Goal: Information Seeking & Learning: Find specific fact

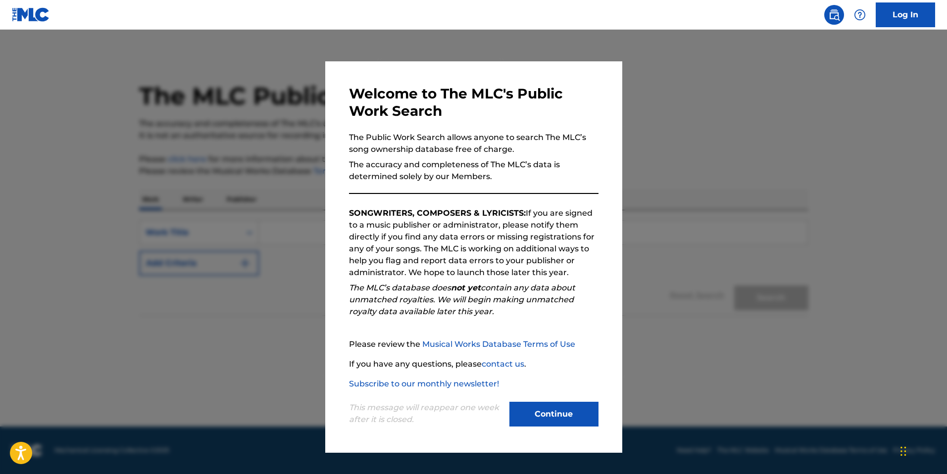
click at [543, 416] on button "Continue" at bounding box center [553, 414] width 89 height 25
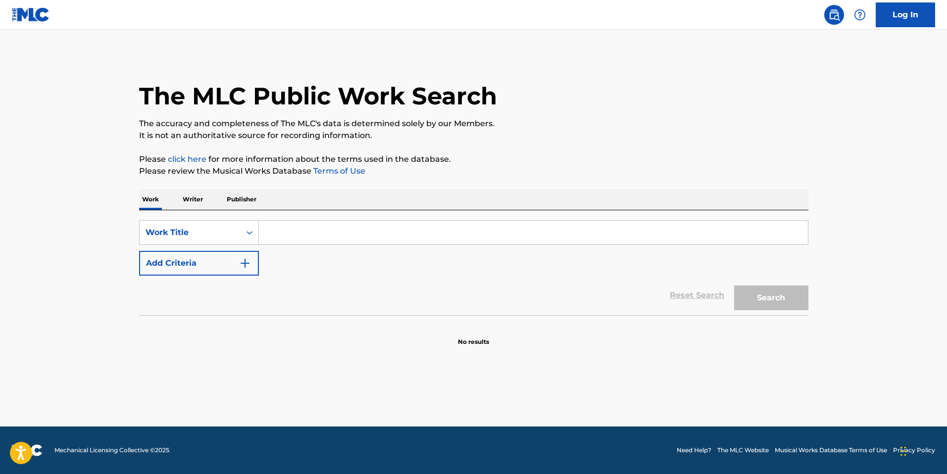
click at [342, 233] on input "Search Form" at bounding box center [533, 233] width 549 height 24
click at [211, 250] on div "SearchWithCriteriaf92c60ea-36eb-4edf-a564-b346cfc4ef28 Work Title Add Criteria" at bounding box center [473, 247] width 669 height 55
click at [218, 265] on button "Add Criteria" at bounding box center [199, 263] width 120 height 25
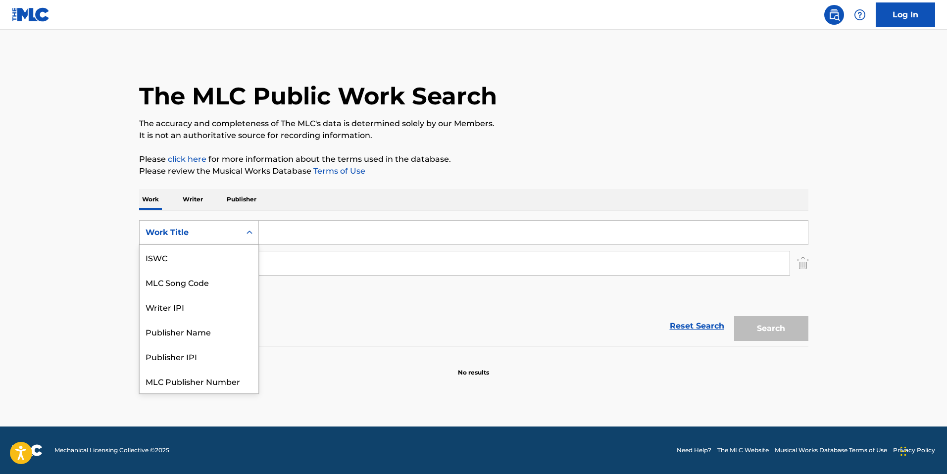
click at [227, 234] on div "Work Title" at bounding box center [190, 233] width 89 height 12
click at [212, 285] on div "Writer IPI" at bounding box center [199, 282] width 119 height 25
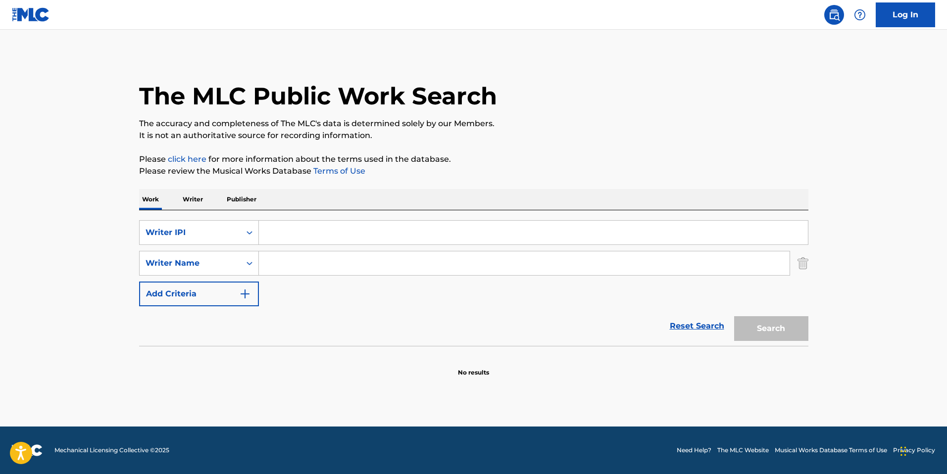
click at [302, 237] on input "Search Form" at bounding box center [533, 233] width 549 height 24
paste input "649891486"
type input "649891486"
click at [786, 332] on button "Search" at bounding box center [771, 328] width 74 height 25
click at [787, 332] on button "Search" at bounding box center [771, 328] width 74 height 25
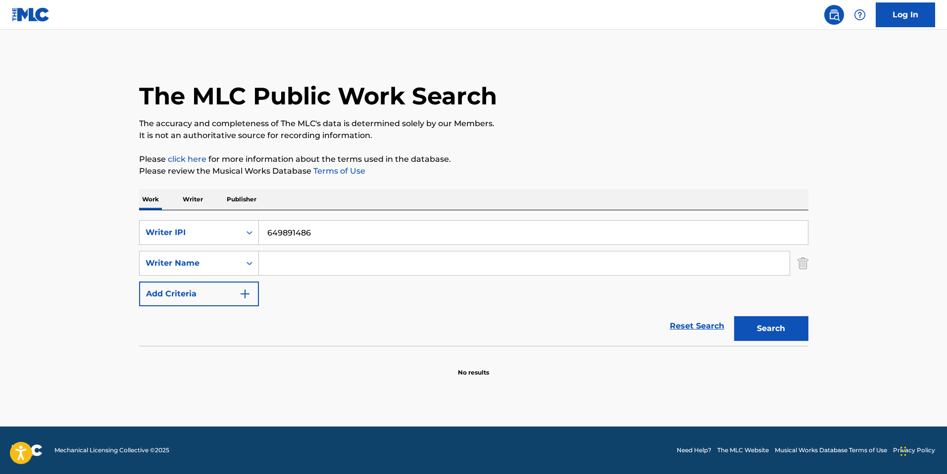
click at [390, 243] on input "649891486" at bounding box center [533, 233] width 549 height 24
click at [390, 240] on input "649891486" at bounding box center [533, 233] width 549 height 24
click at [300, 261] on input "Search Form" at bounding box center [524, 263] width 531 height 24
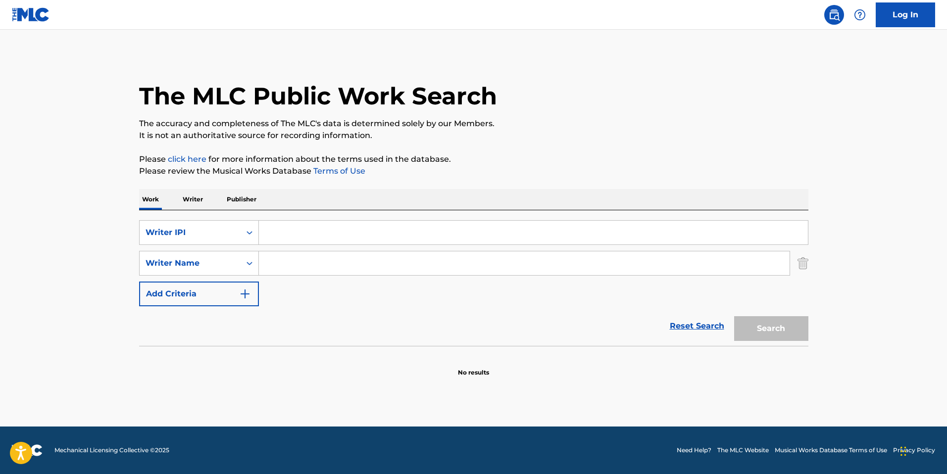
type input "W"
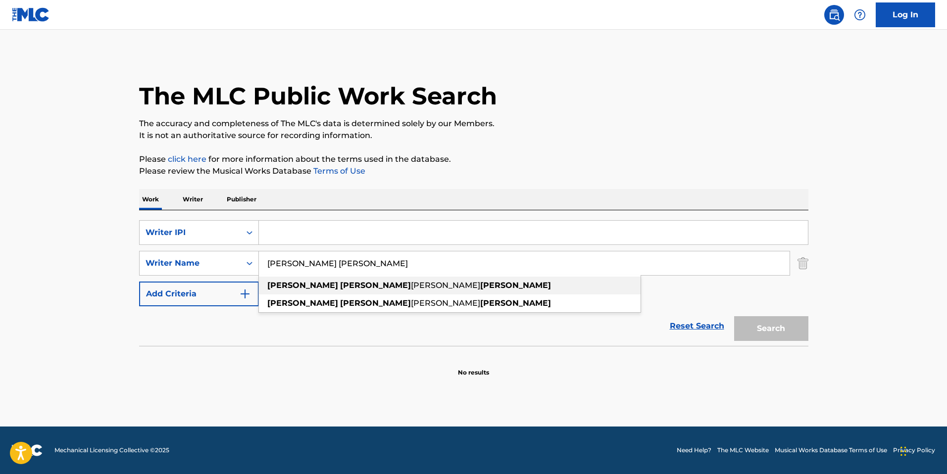
click at [340, 287] on strong "[PERSON_NAME]" at bounding box center [375, 285] width 71 height 9
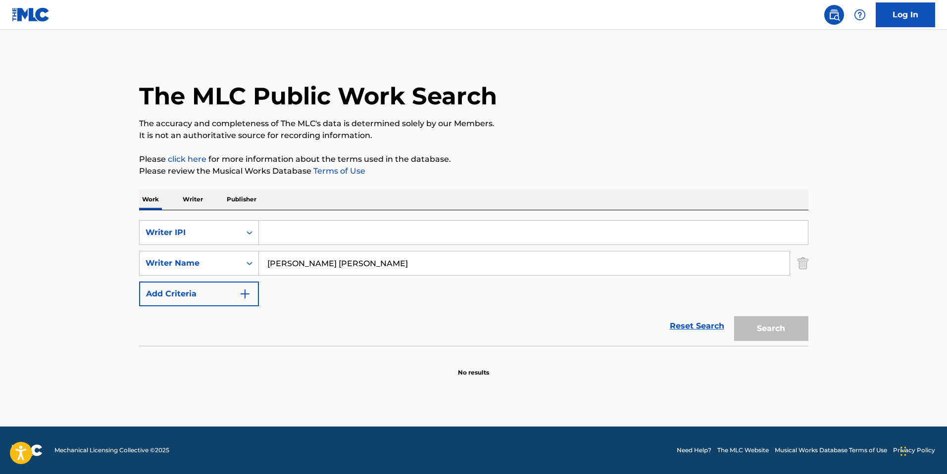
click at [677, 267] on input "[PERSON_NAME] [PERSON_NAME]" at bounding box center [524, 263] width 531 height 24
type input "[PERSON_NAME] [PERSON_NAME]"
click at [784, 327] on div "Search" at bounding box center [768, 326] width 79 height 40
click at [567, 321] on div "Reset Search Search" at bounding box center [473, 326] width 669 height 40
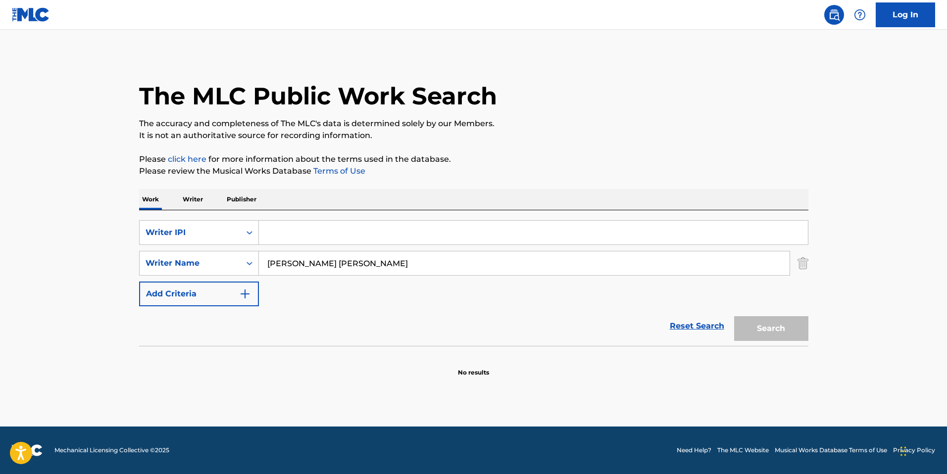
click at [482, 300] on div "SearchWithCriteria1d7e6845-edd2-459a-a050-265e33570606 Writer IPI SearchWithCri…" at bounding box center [473, 263] width 669 height 86
click at [356, 225] on input "Search Form" at bounding box center [533, 233] width 549 height 24
click at [244, 200] on p "Publisher" at bounding box center [242, 199] width 36 height 21
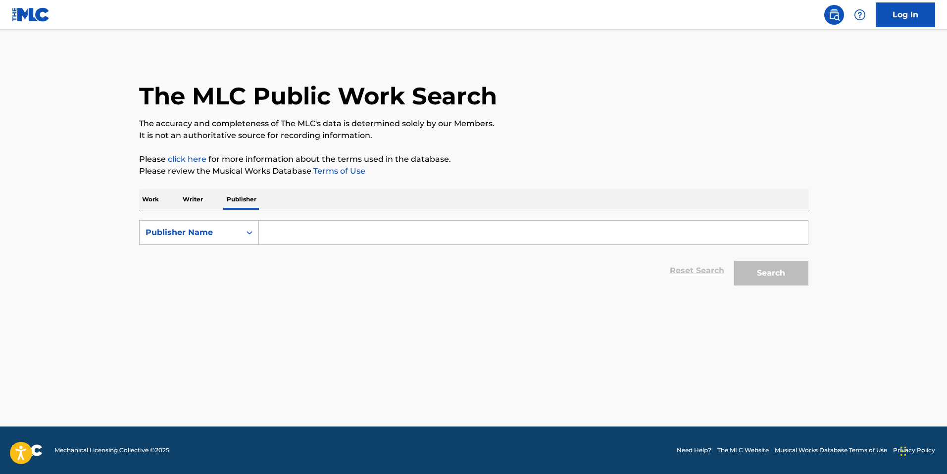
click at [198, 200] on p "Writer" at bounding box center [193, 199] width 26 height 21
click at [204, 227] on div "Writer Name" at bounding box center [190, 233] width 89 height 12
click at [318, 235] on input "Search Form" at bounding box center [533, 233] width 549 height 24
paste input "649891486"
click at [328, 233] on input "649891486" at bounding box center [533, 233] width 549 height 24
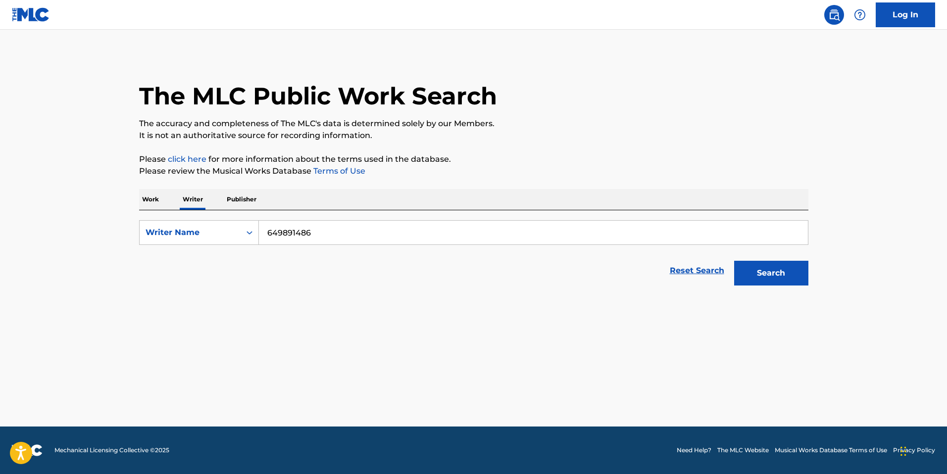
type input "649891486"
click at [734, 261] on button "Search" at bounding box center [771, 273] width 74 height 25
click at [200, 235] on div "Writer Name" at bounding box center [190, 233] width 89 height 12
click at [203, 275] on div "Writer Name" at bounding box center [199, 282] width 119 height 25
click at [308, 231] on input "Search Form" at bounding box center [533, 233] width 549 height 24
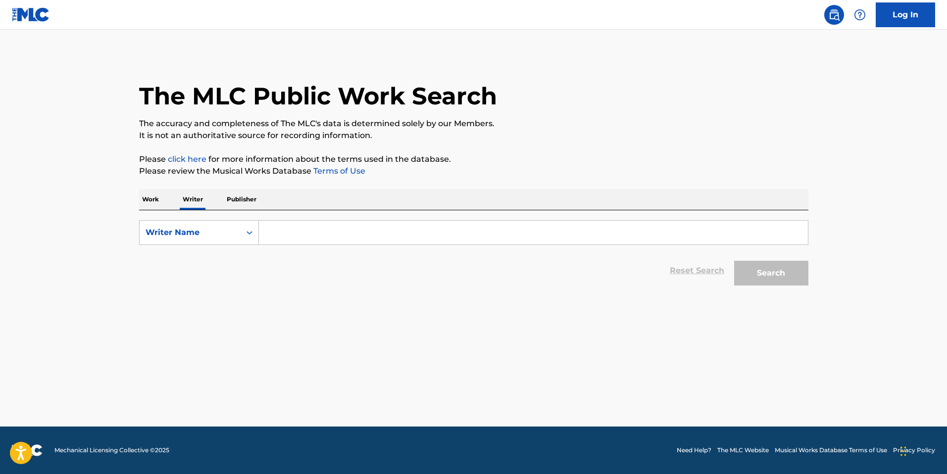
type input "a"
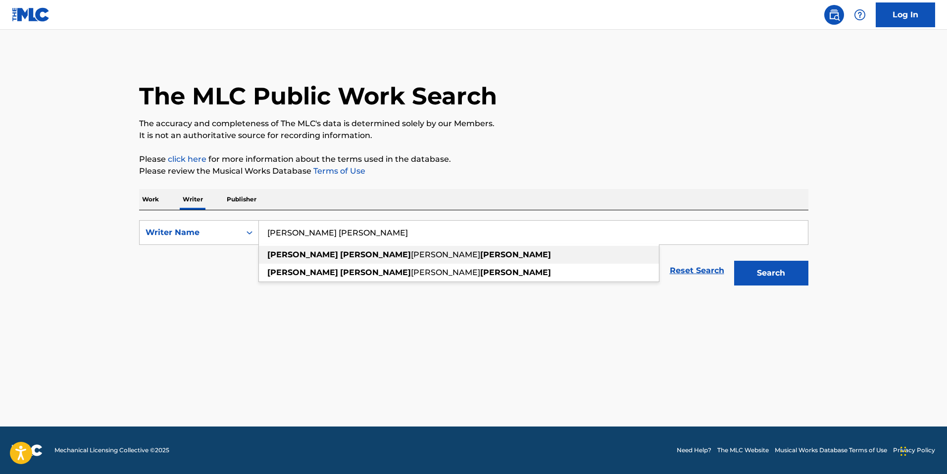
click at [340, 255] on strong "[PERSON_NAME]" at bounding box center [375, 254] width 71 height 9
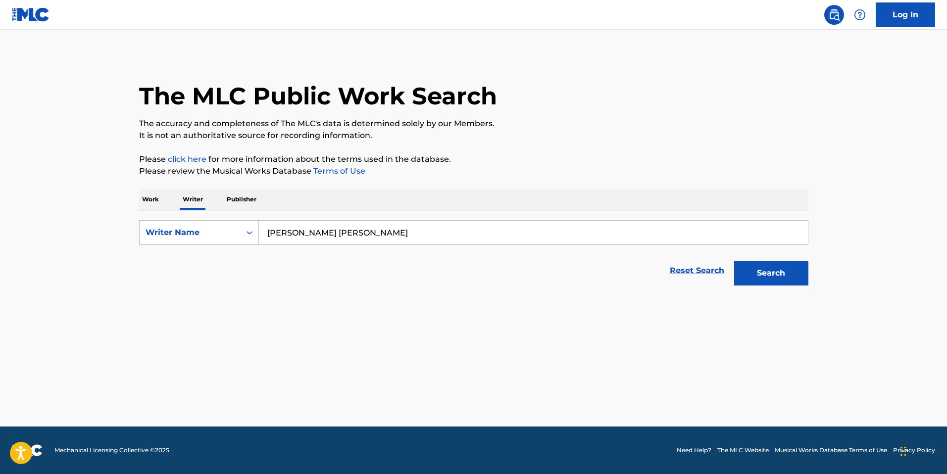
click at [755, 277] on button "Search" at bounding box center [771, 273] width 74 height 25
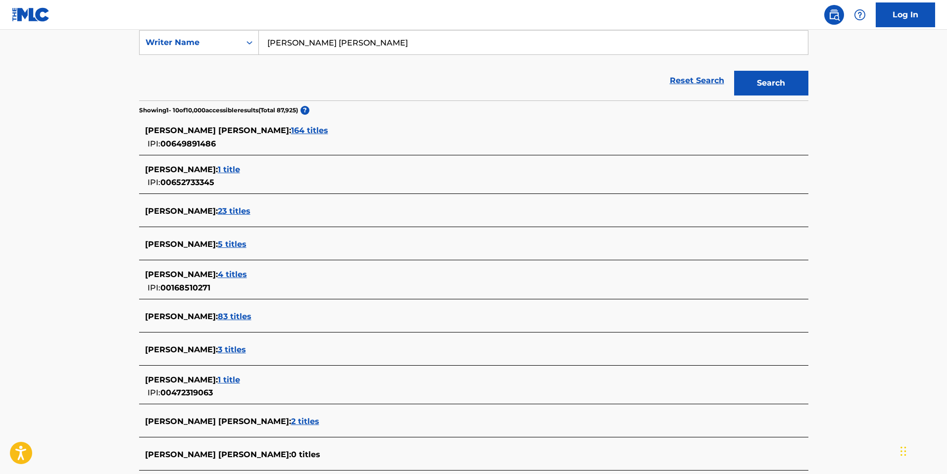
scroll to position [187, 0]
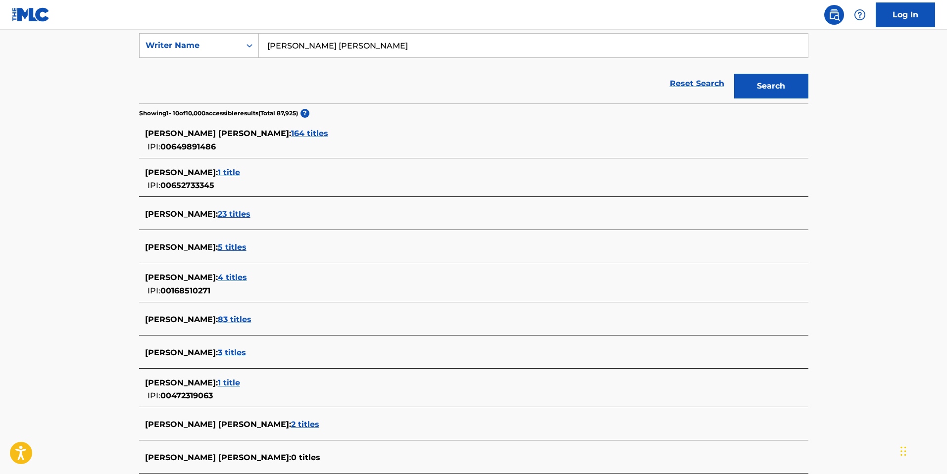
click at [319, 129] on span "164 titles" at bounding box center [309, 133] width 37 height 9
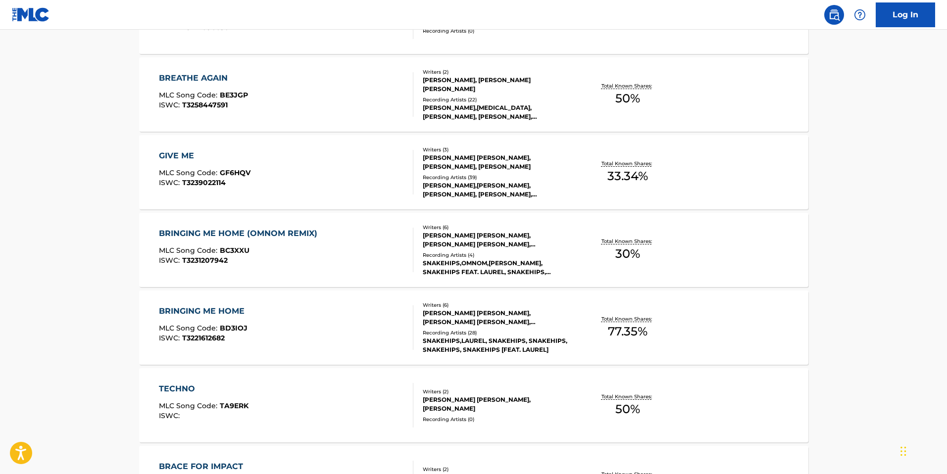
scroll to position [737, 0]
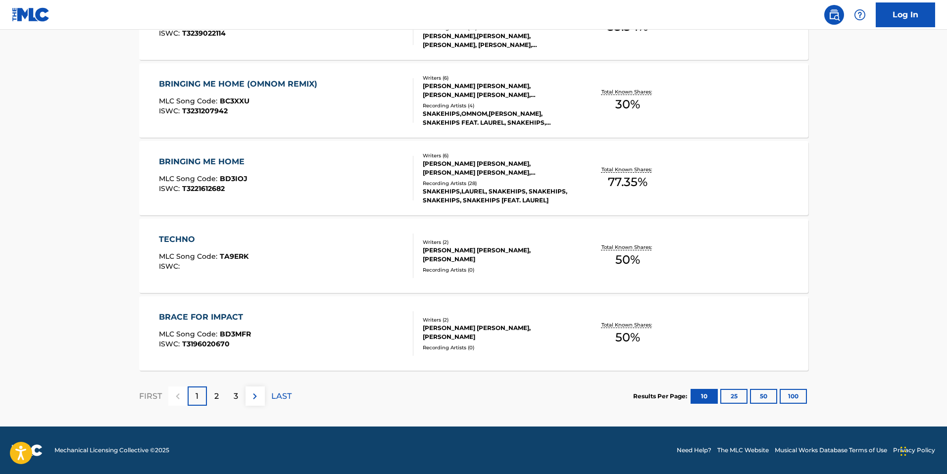
click at [219, 399] on div "2" at bounding box center [216, 396] width 19 height 19
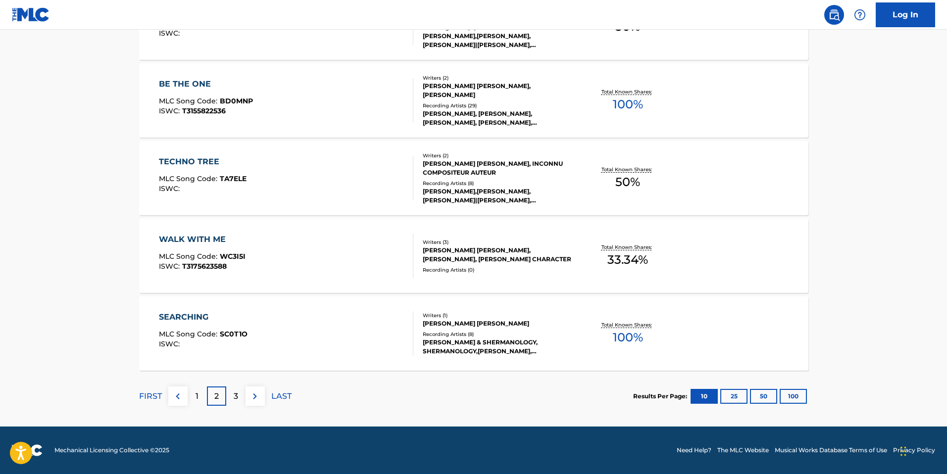
click at [235, 395] on p "3" at bounding box center [236, 397] width 4 height 12
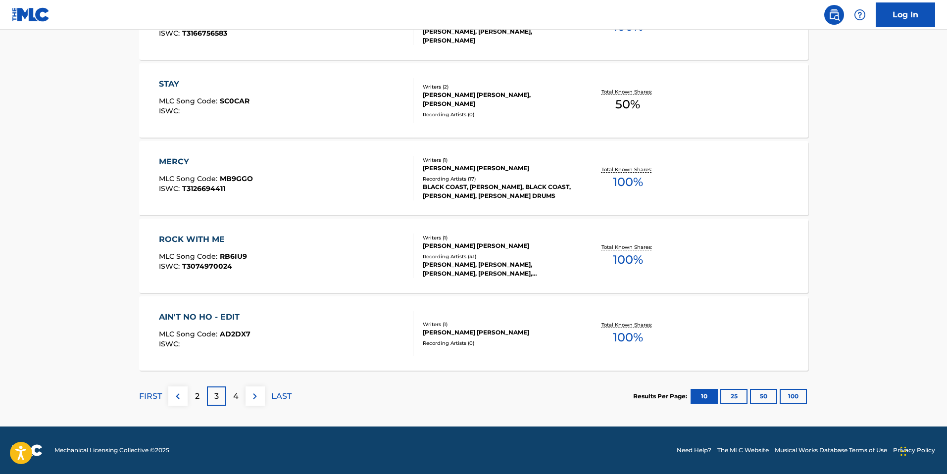
click at [203, 398] on div "2" at bounding box center [197, 396] width 19 height 19
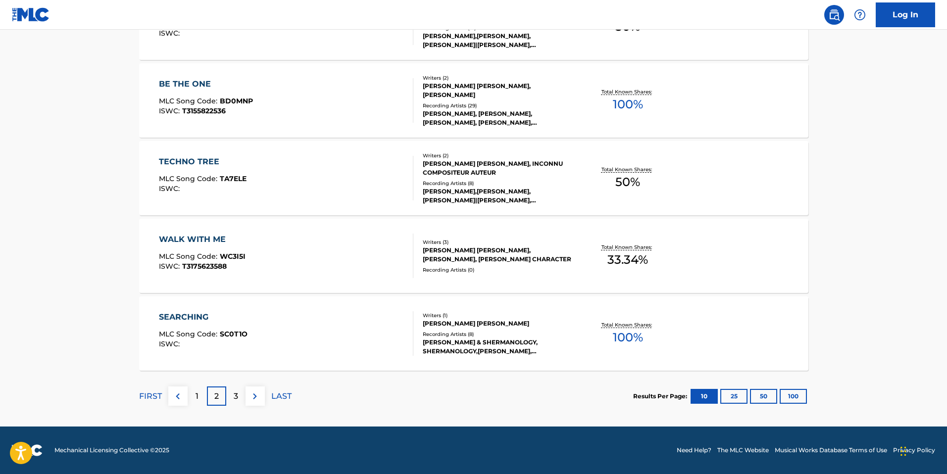
click at [188, 402] on div "1" at bounding box center [197, 396] width 19 height 19
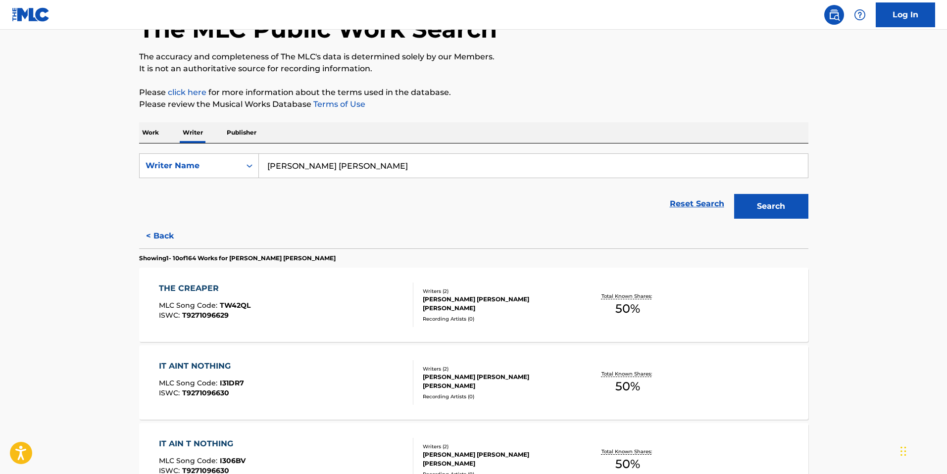
scroll to position [0, 0]
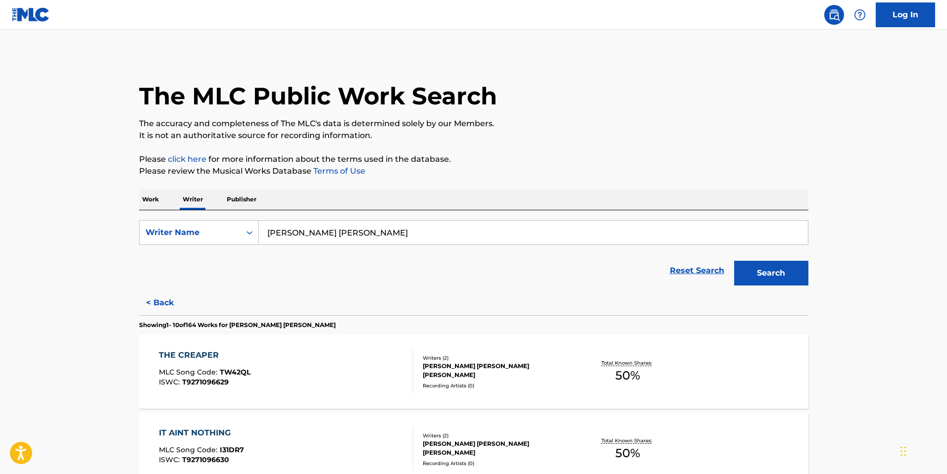
click at [340, 235] on input "[PERSON_NAME] [PERSON_NAME]" at bounding box center [533, 233] width 549 height 24
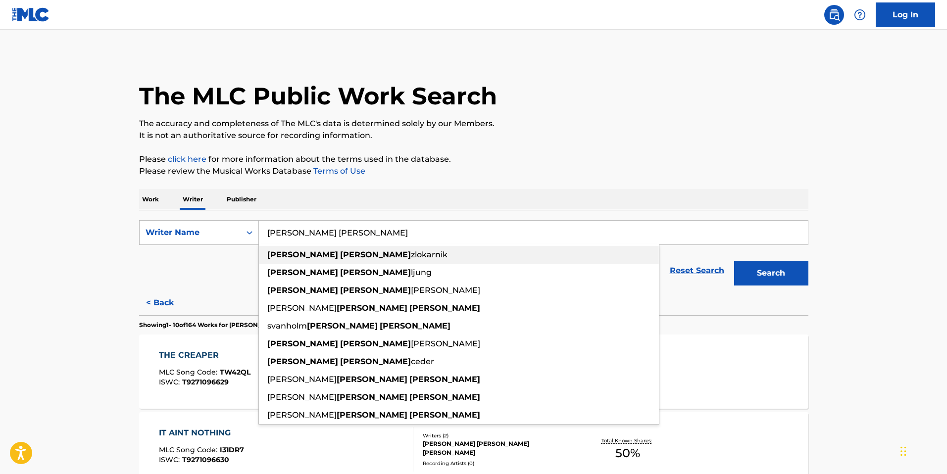
click at [340, 257] on strong "[PERSON_NAME]" at bounding box center [375, 254] width 71 height 9
type input "[PERSON_NAME]"
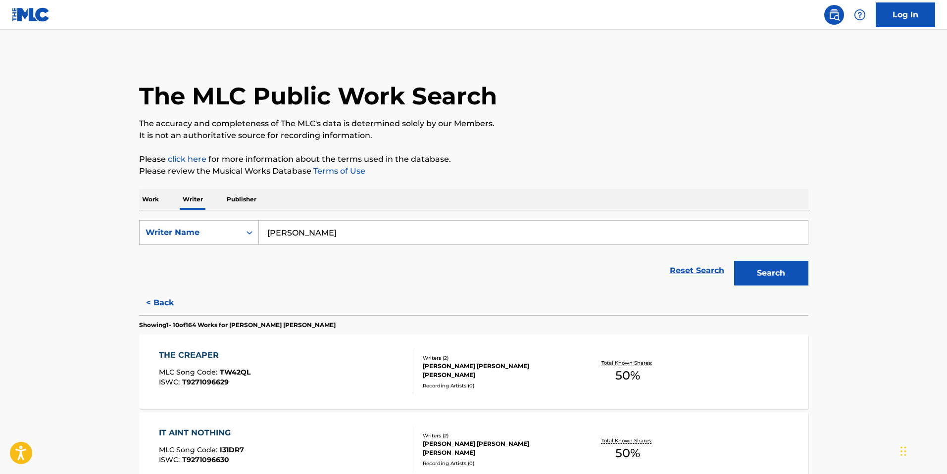
click at [752, 281] on button "Search" at bounding box center [771, 273] width 74 height 25
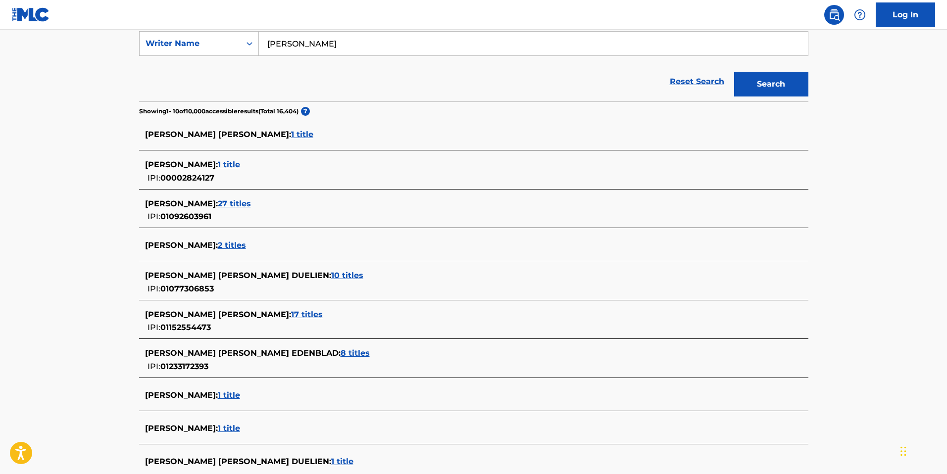
scroll to position [151, 0]
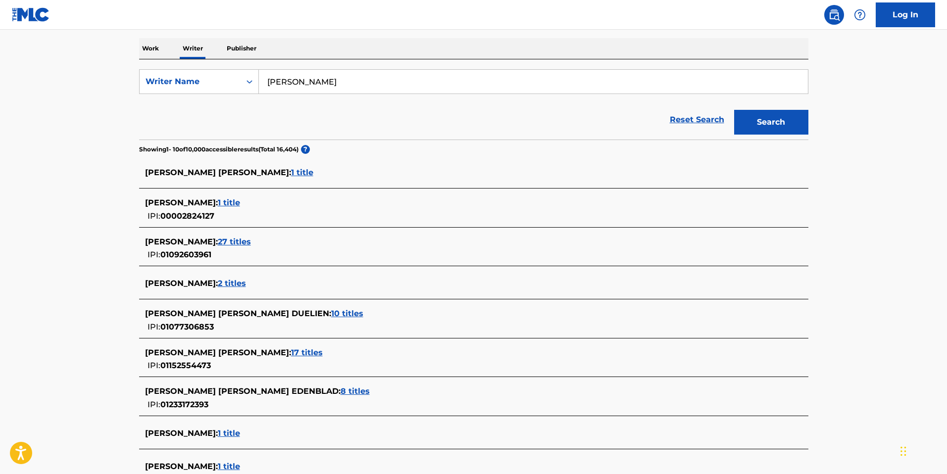
click at [251, 241] on span "27 titles" at bounding box center [234, 241] width 33 height 9
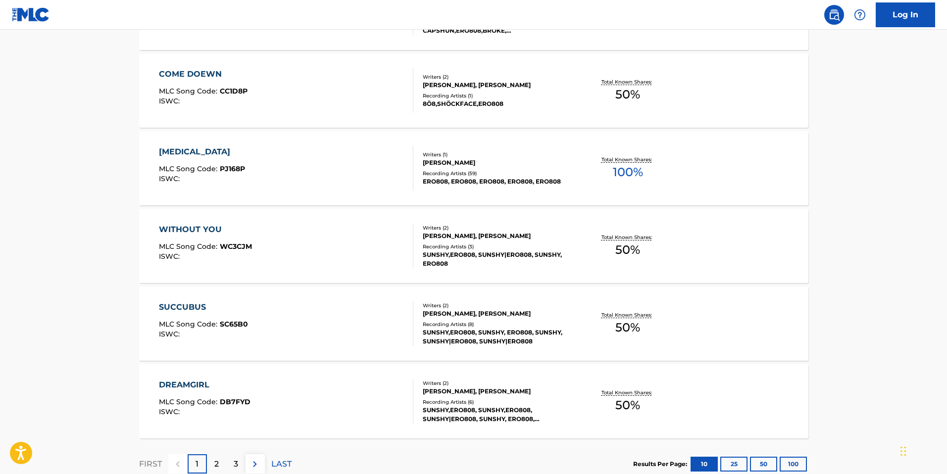
scroll to position [737, 0]
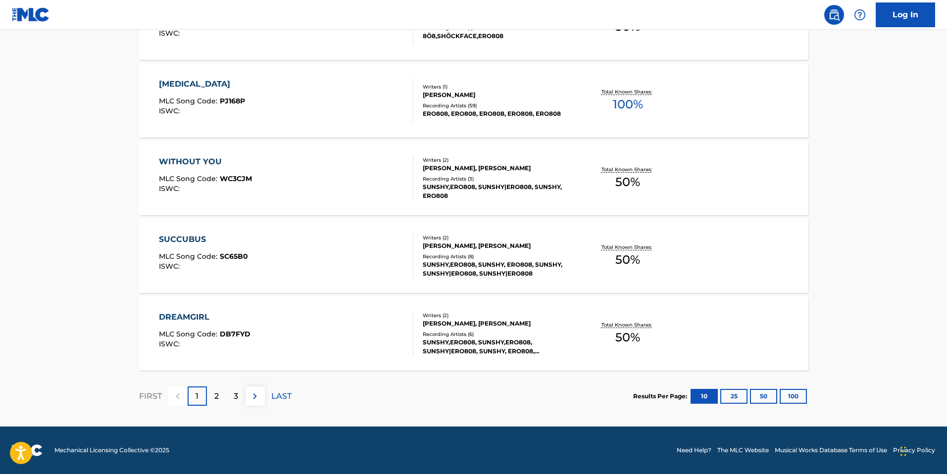
click at [217, 398] on p "2" at bounding box center [216, 397] width 4 height 12
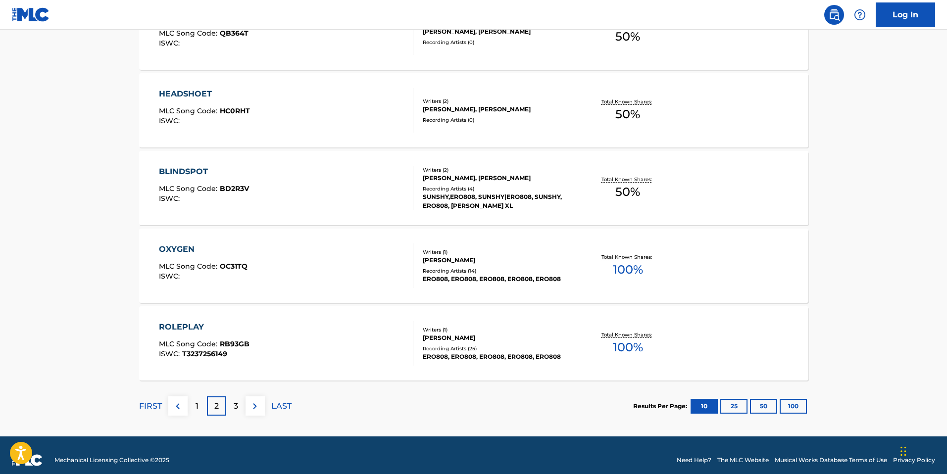
scroll to position [733, 0]
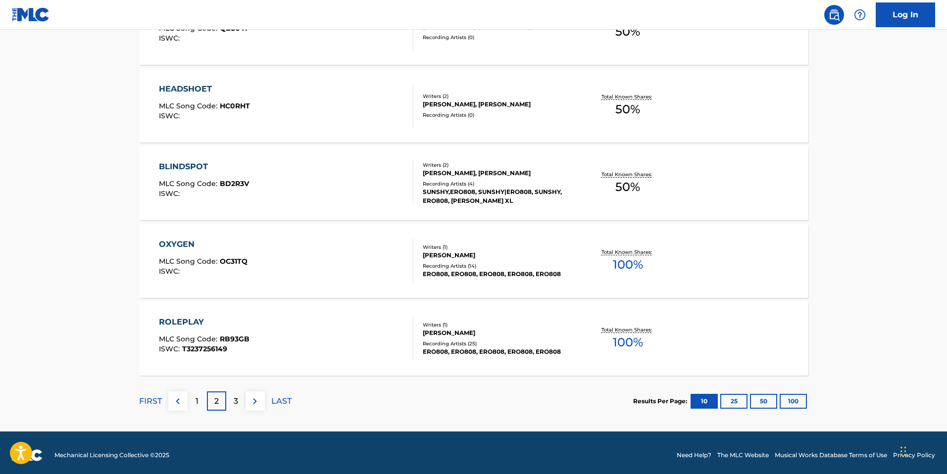
click at [242, 393] on div "3" at bounding box center [235, 401] width 19 height 19
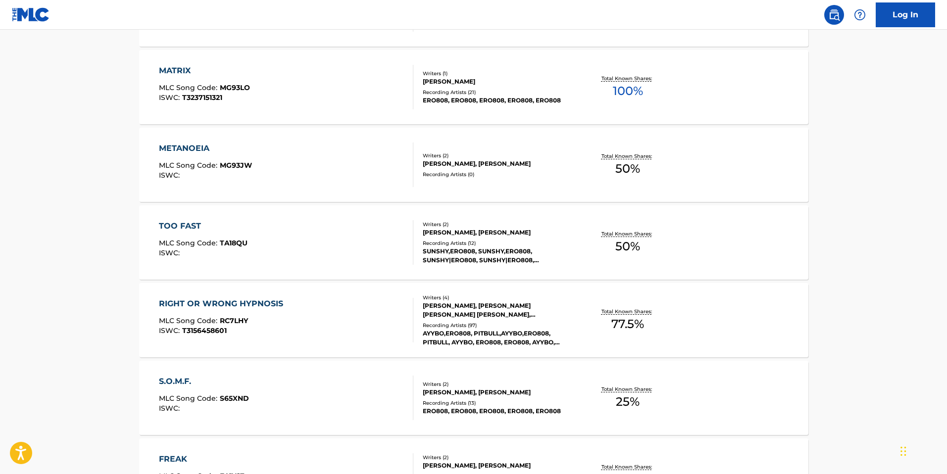
scroll to position [504, 0]
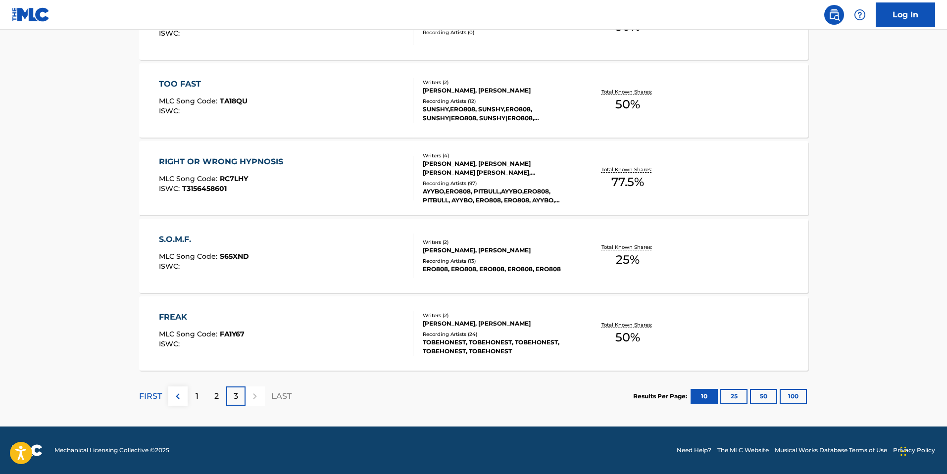
click at [205, 404] on div "1" at bounding box center [197, 396] width 19 height 19
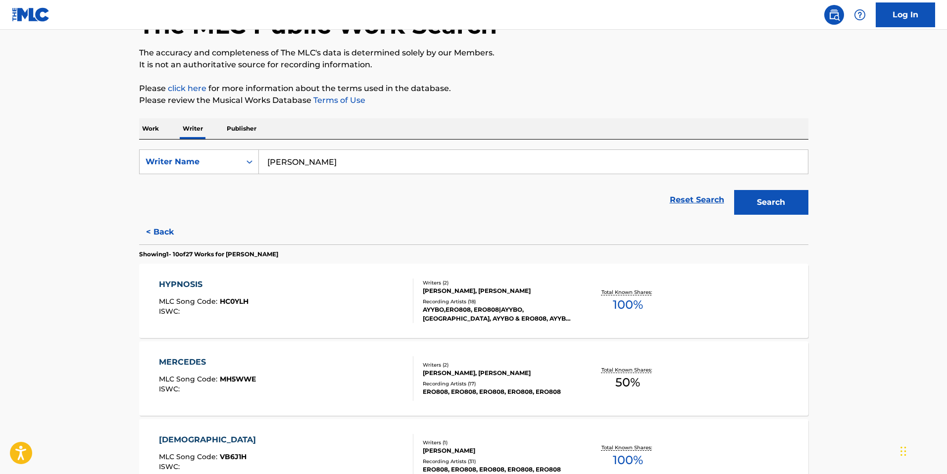
scroll to position [172, 0]
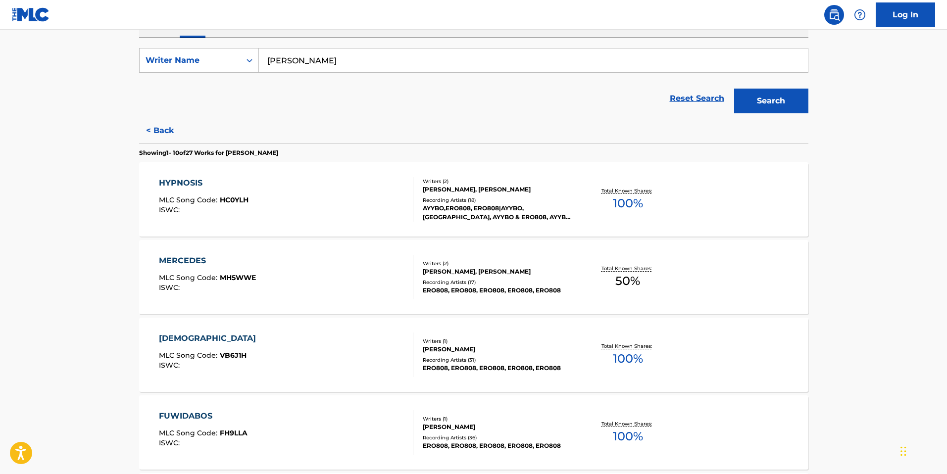
click at [301, 211] on div "HYPNOSIS MLC Song Code : HC0YLH ISWC :" at bounding box center [286, 199] width 254 height 45
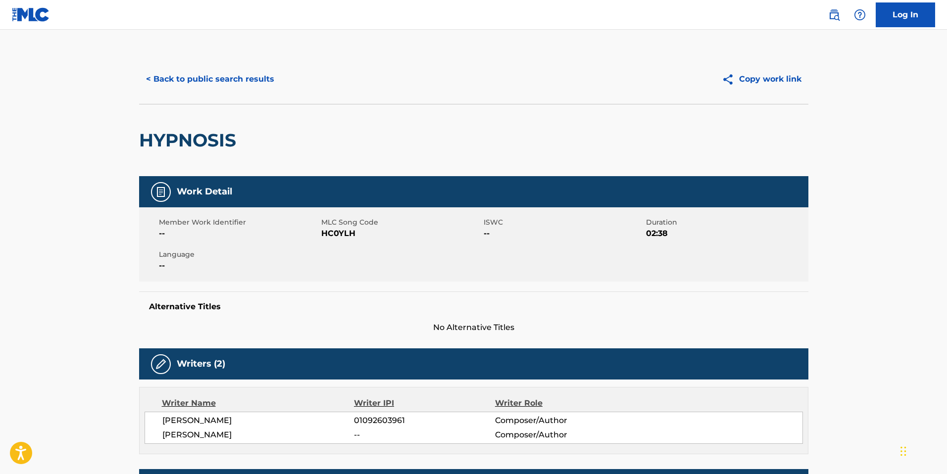
click at [196, 80] on button "< Back to public search results" at bounding box center [210, 79] width 142 height 25
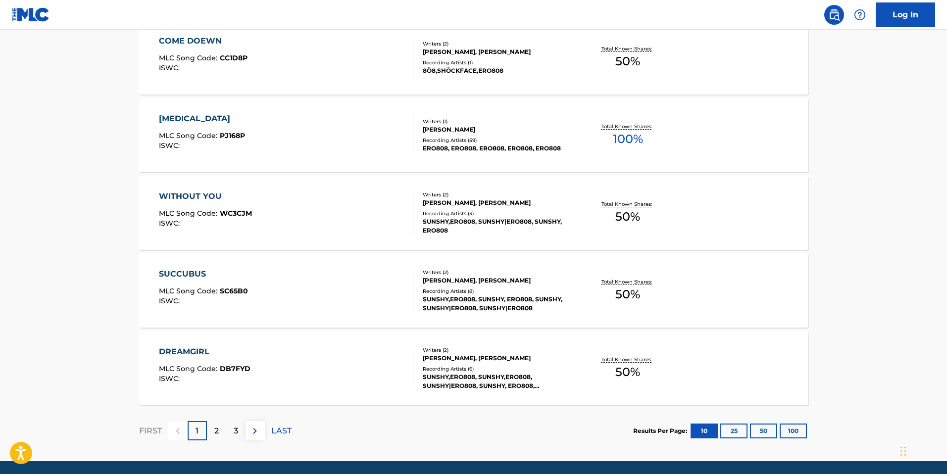
scroll to position [737, 0]
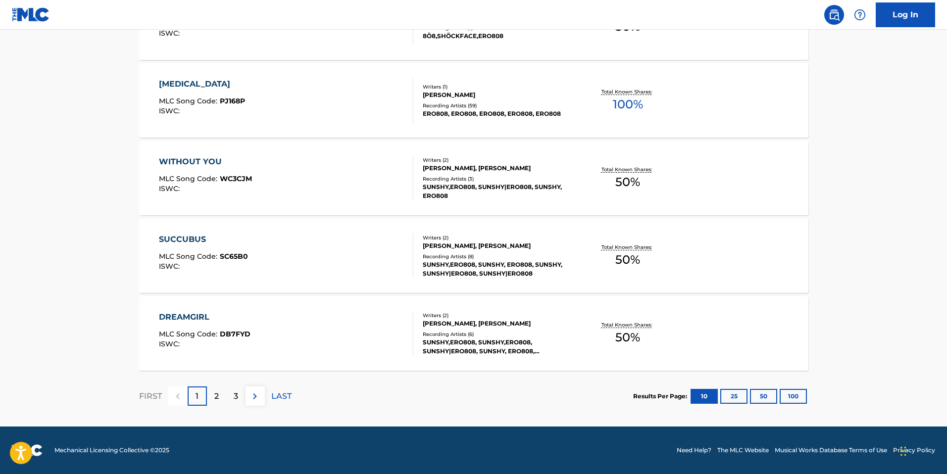
click at [213, 398] on div "2" at bounding box center [216, 396] width 19 height 19
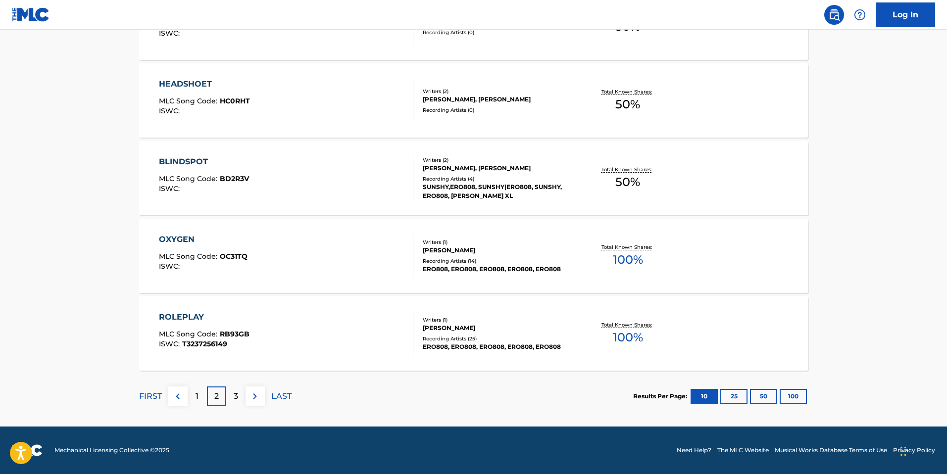
click at [234, 400] on p "3" at bounding box center [236, 397] width 4 height 12
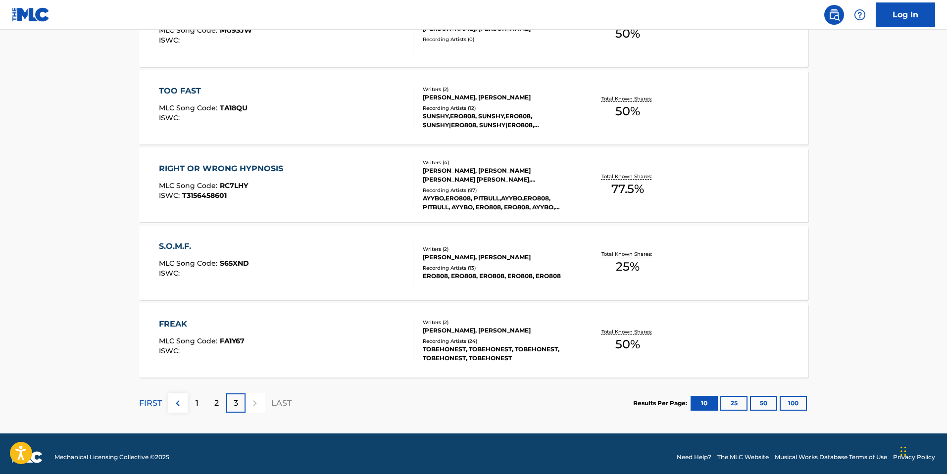
scroll to position [501, 0]
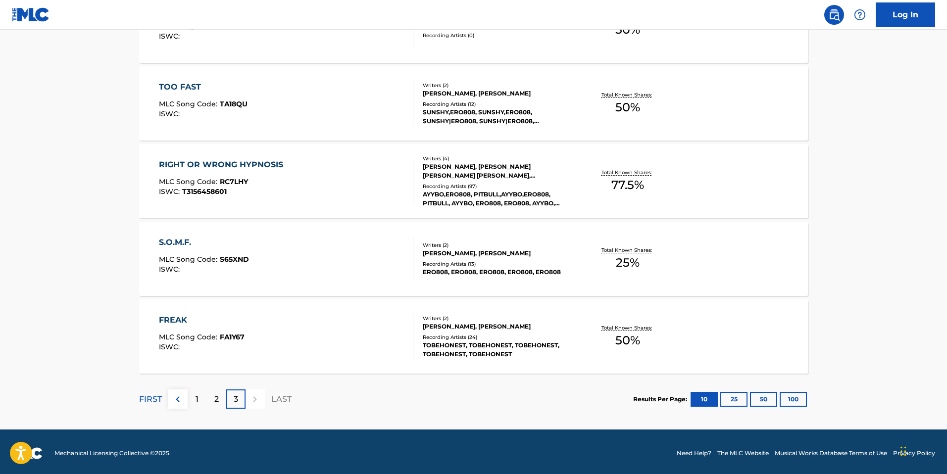
click at [252, 167] on div "RIGHT OR WRONG HYPNOSIS" at bounding box center [223, 165] width 129 height 12
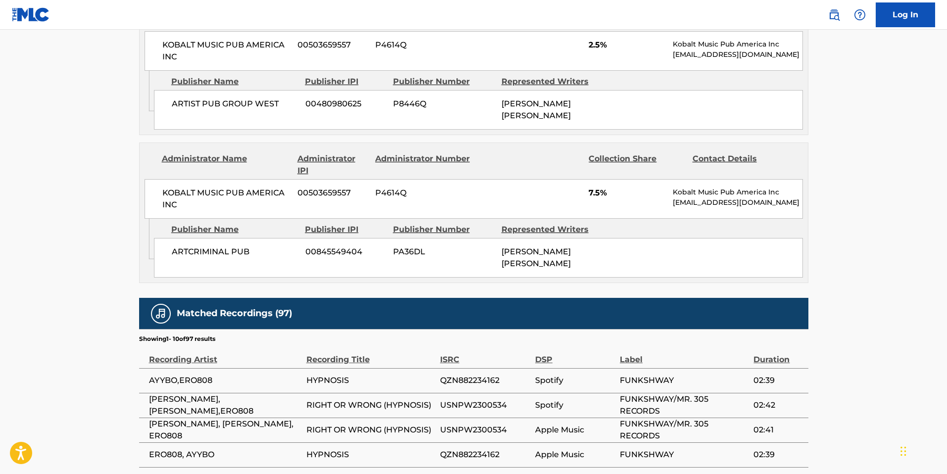
scroll to position [1180, 0]
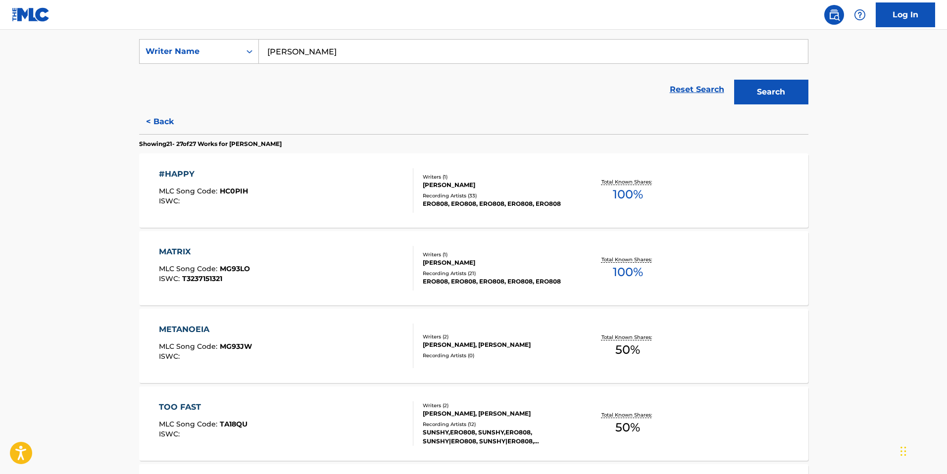
scroll to position [204, 0]
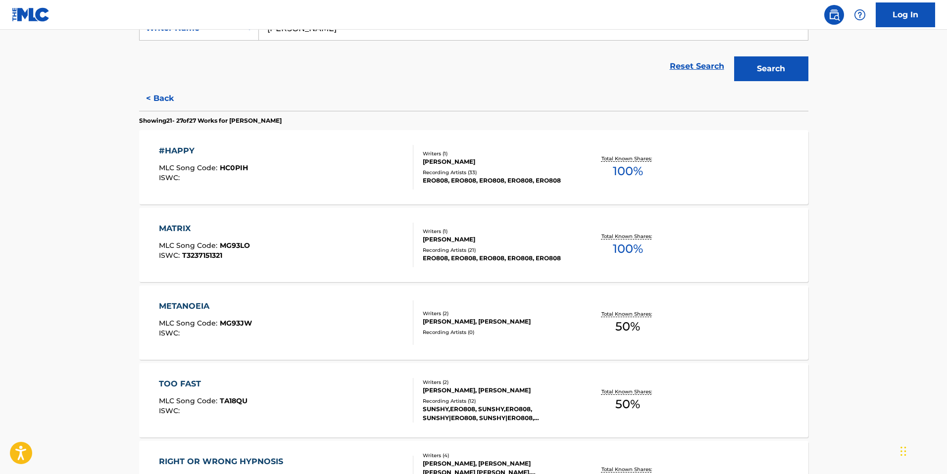
click at [184, 153] on div "#HAPPY" at bounding box center [203, 151] width 89 height 12
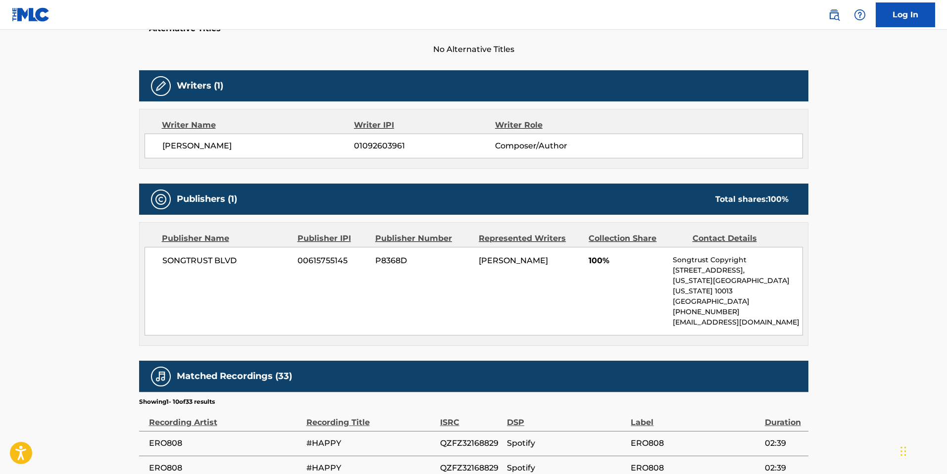
scroll to position [279, 0]
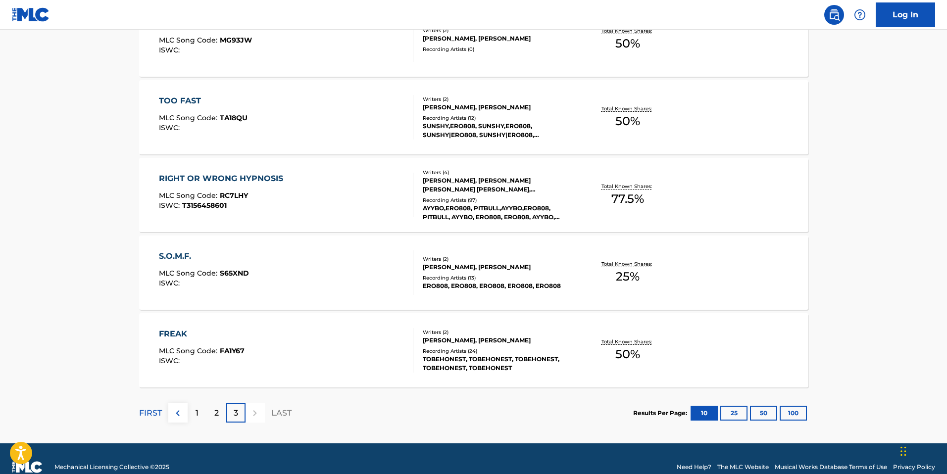
scroll to position [497, 0]
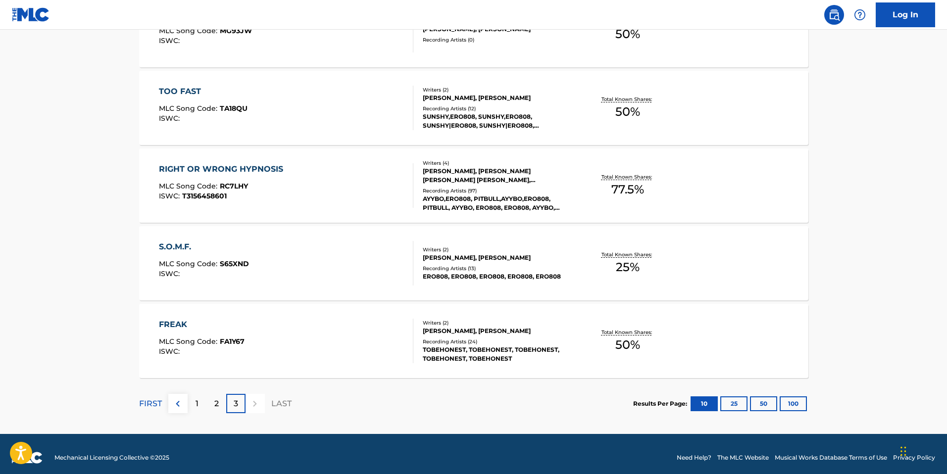
click at [200, 405] on div "1" at bounding box center [197, 403] width 19 height 19
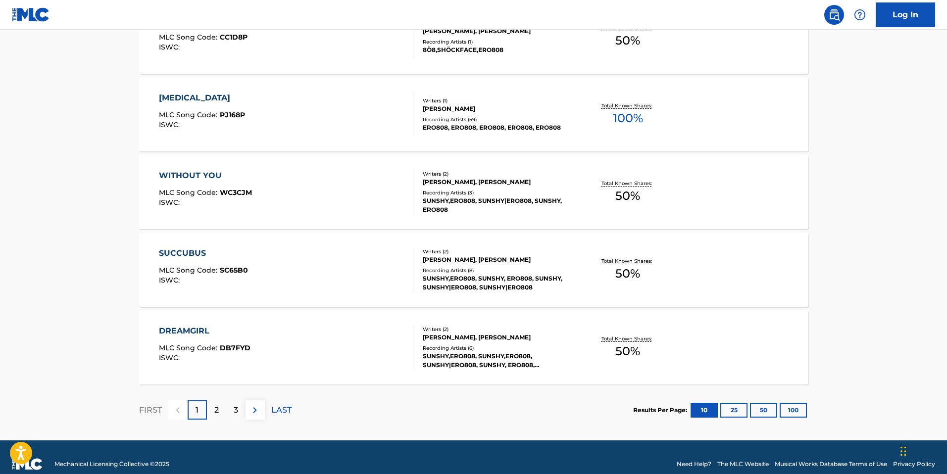
scroll to position [737, 0]
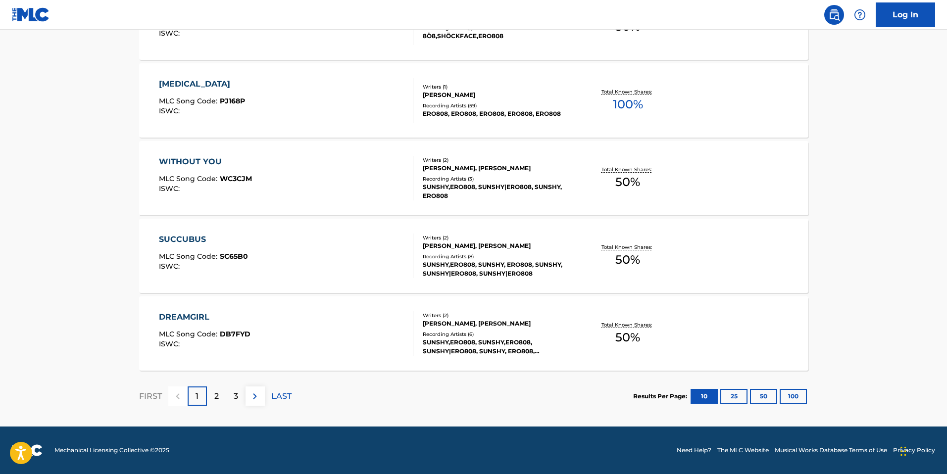
click at [217, 392] on p "2" at bounding box center [216, 397] width 4 height 12
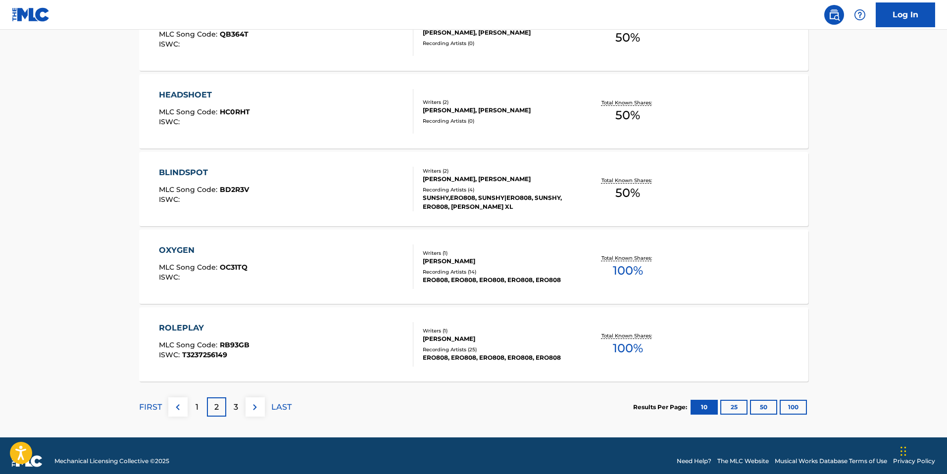
scroll to position [729, 0]
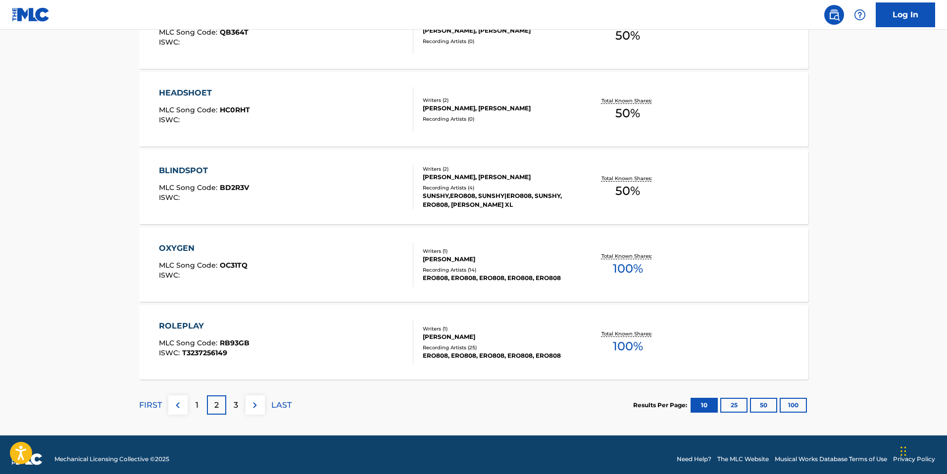
click at [230, 407] on div "3" at bounding box center [235, 404] width 19 height 19
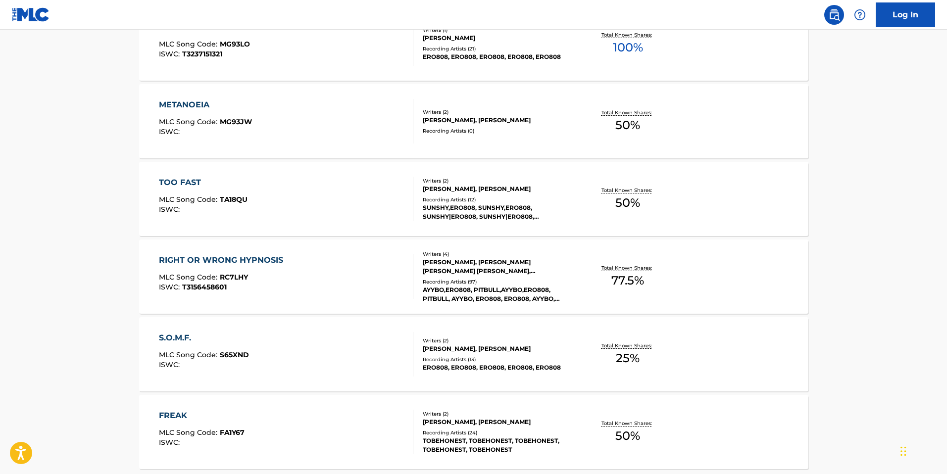
scroll to position [504, 0]
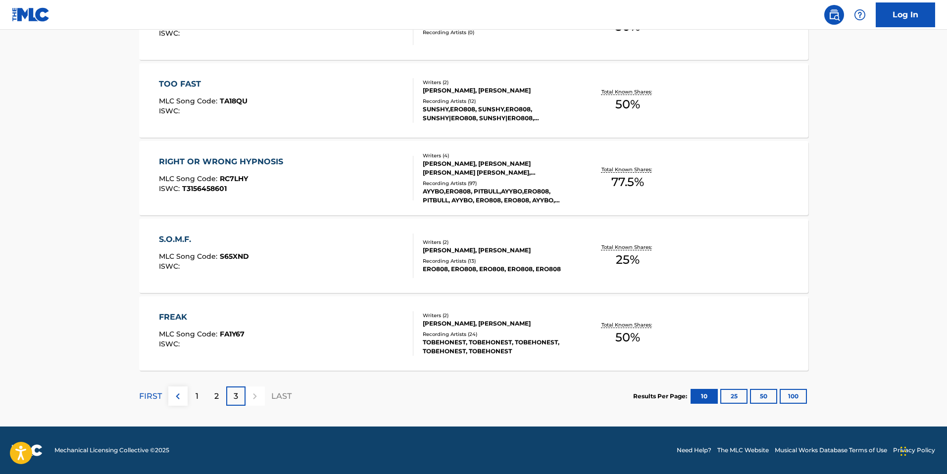
click at [161, 313] on div "FREAK" at bounding box center [202, 317] width 86 height 12
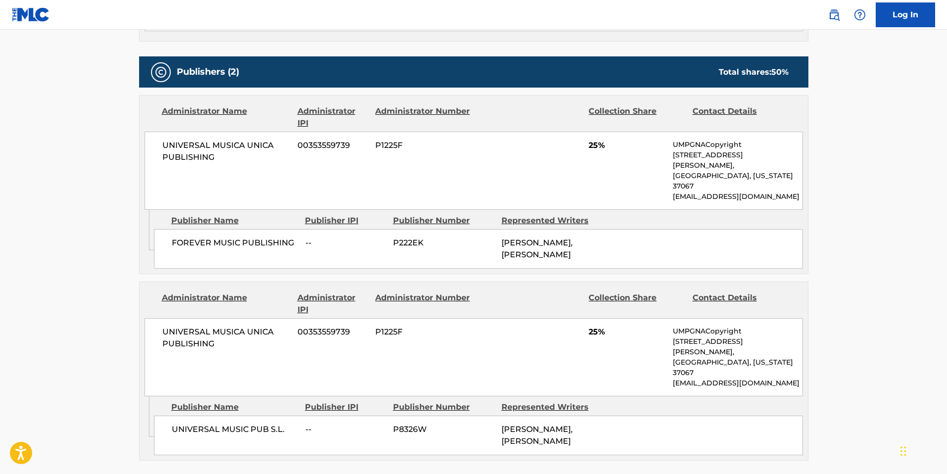
scroll to position [411, 0]
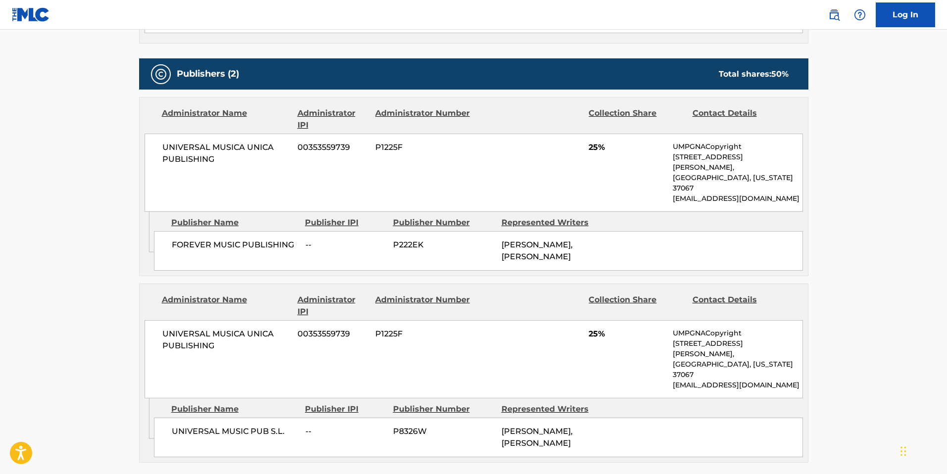
drag, startPoint x: 557, startPoint y: 245, endPoint x: 463, endPoint y: 231, distance: 94.6
click at [463, 231] on div "FOREVER MUSIC PUBLISHING -- P222EK [PERSON_NAME], [PERSON_NAME]" at bounding box center [478, 251] width 649 height 40
click at [512, 254] on div "FOREVER MUSIC PUBLISHING -- P222EK [PERSON_NAME], [PERSON_NAME]" at bounding box center [478, 251] width 649 height 40
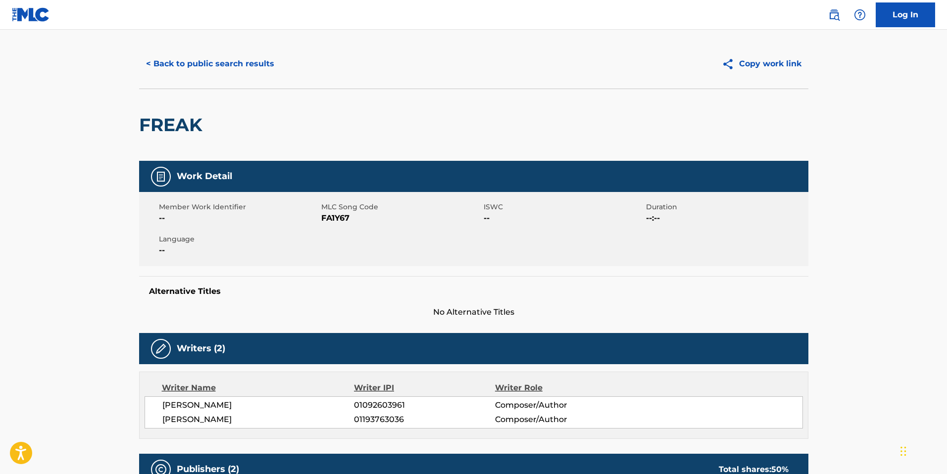
scroll to position [0, 0]
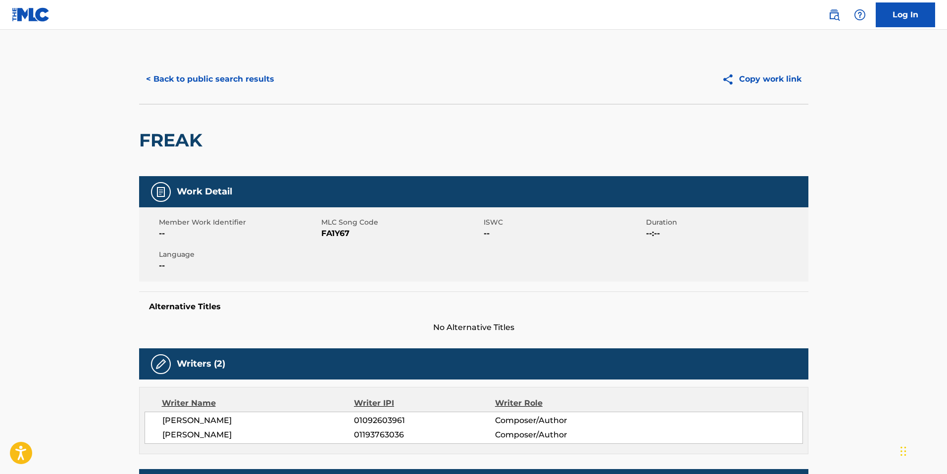
drag, startPoint x: 204, startPoint y: 173, endPoint x: 195, endPoint y: 171, distance: 10.1
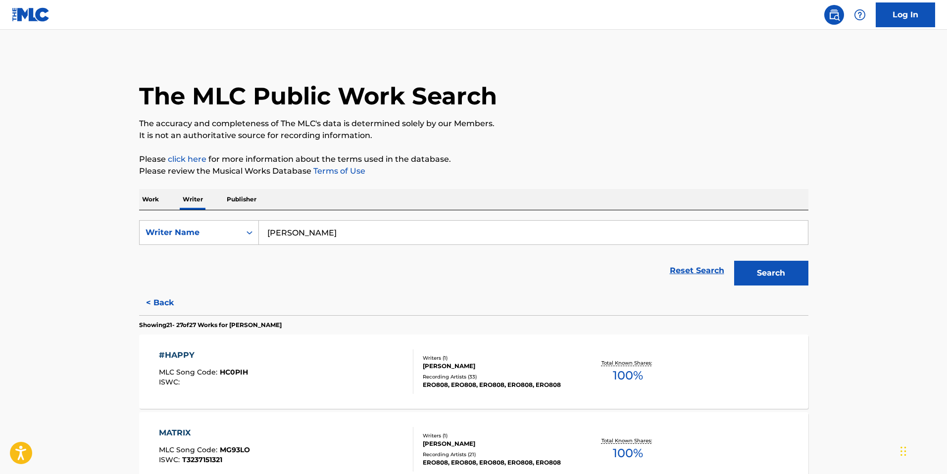
click at [323, 236] on input "[PERSON_NAME]" at bounding box center [533, 233] width 549 height 24
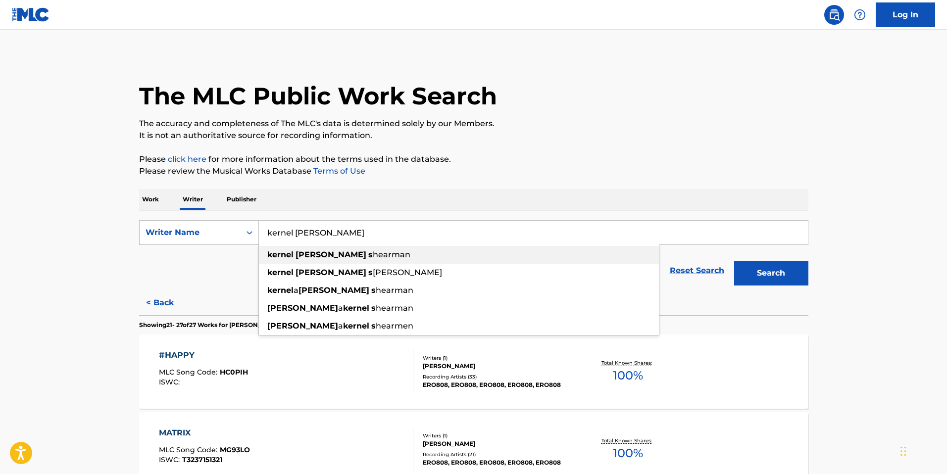
click at [373, 254] on span "hearman" at bounding box center [392, 254] width 38 height 9
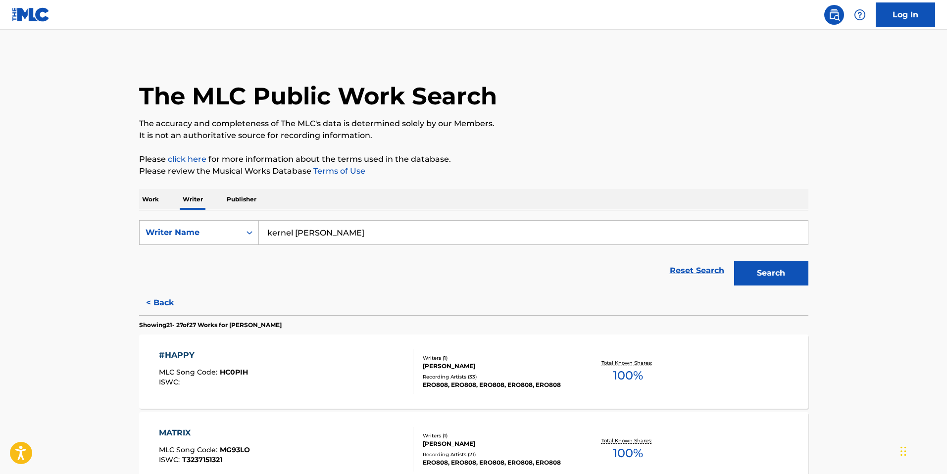
click at [774, 270] on button "Search" at bounding box center [771, 273] width 74 height 25
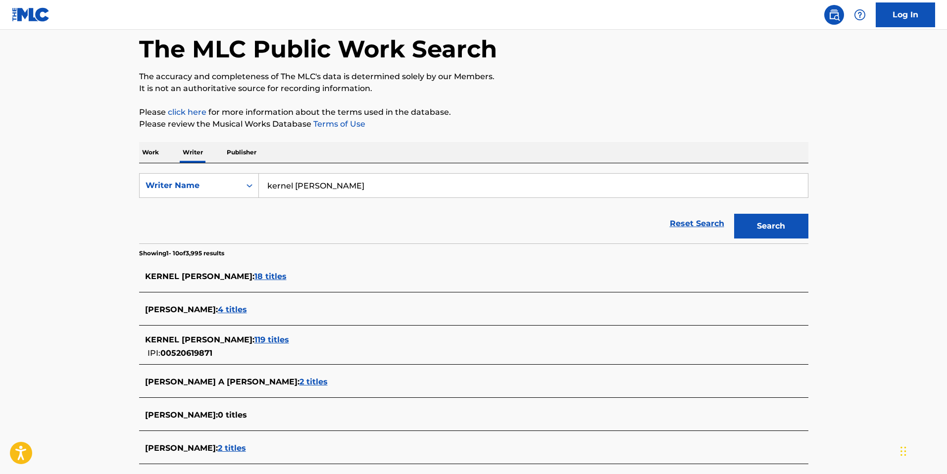
scroll to position [57, 0]
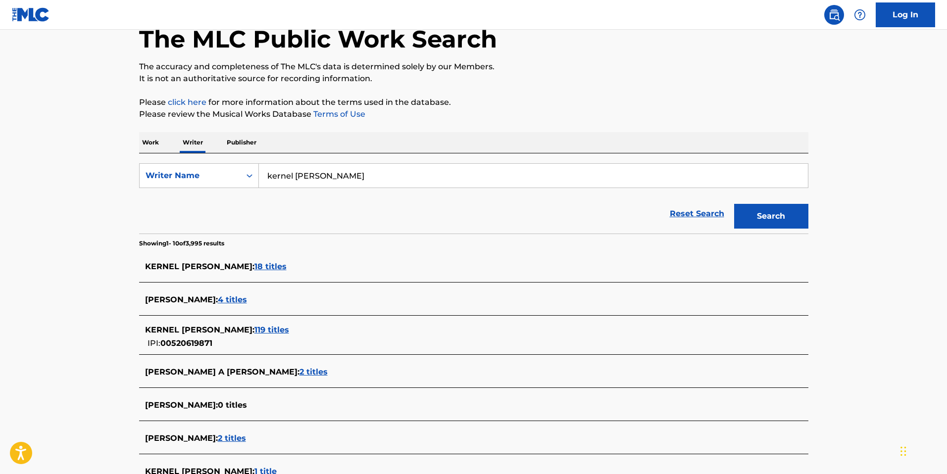
click at [280, 264] on span "18 titles" at bounding box center [270, 266] width 32 height 9
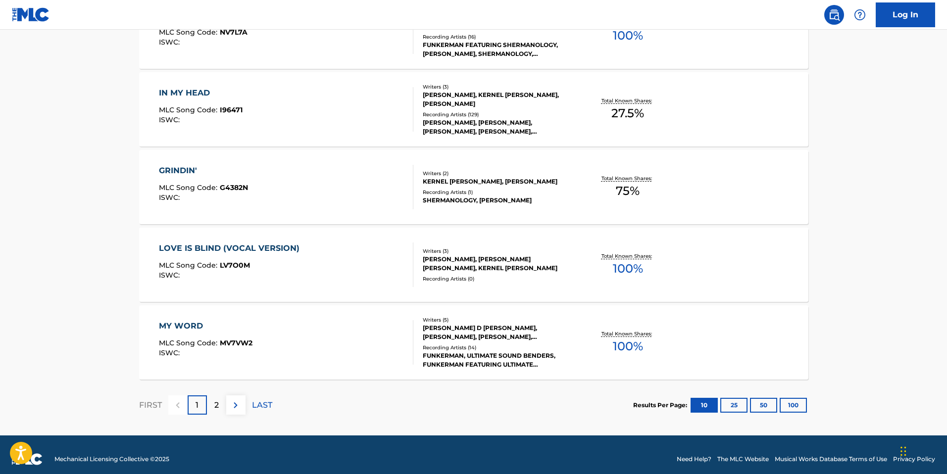
scroll to position [737, 0]
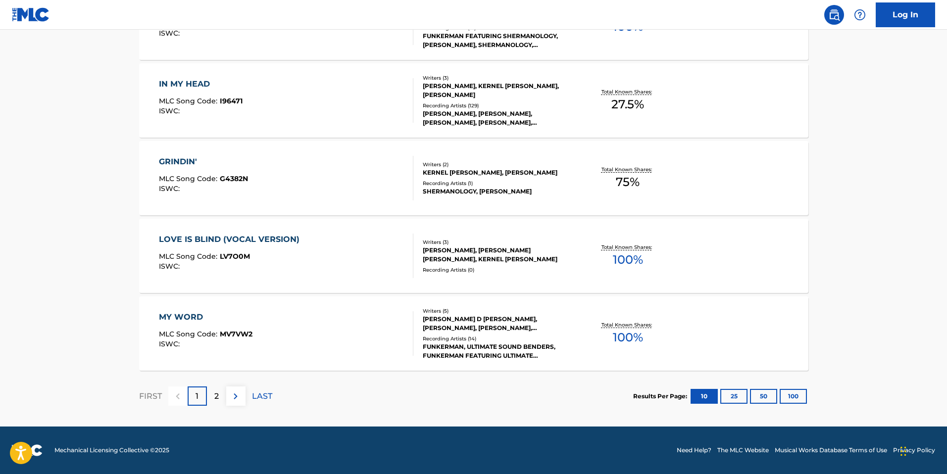
click at [220, 400] on div "2" at bounding box center [216, 396] width 19 height 19
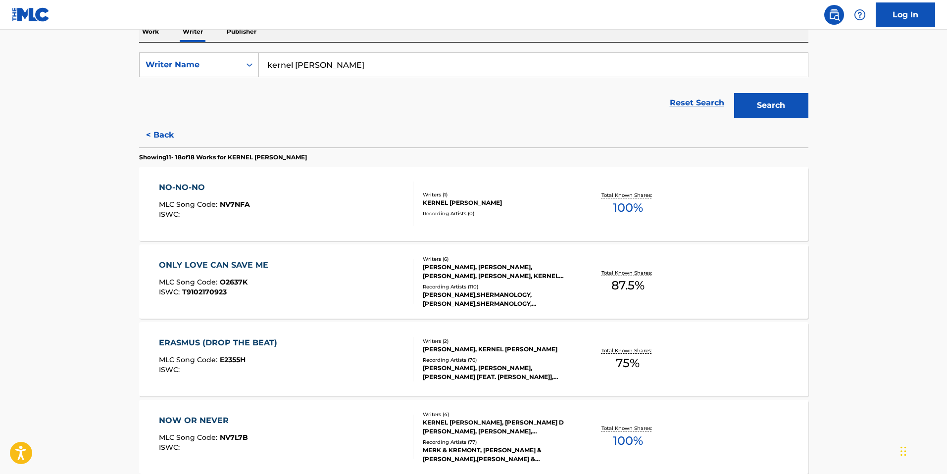
scroll to position [0, 0]
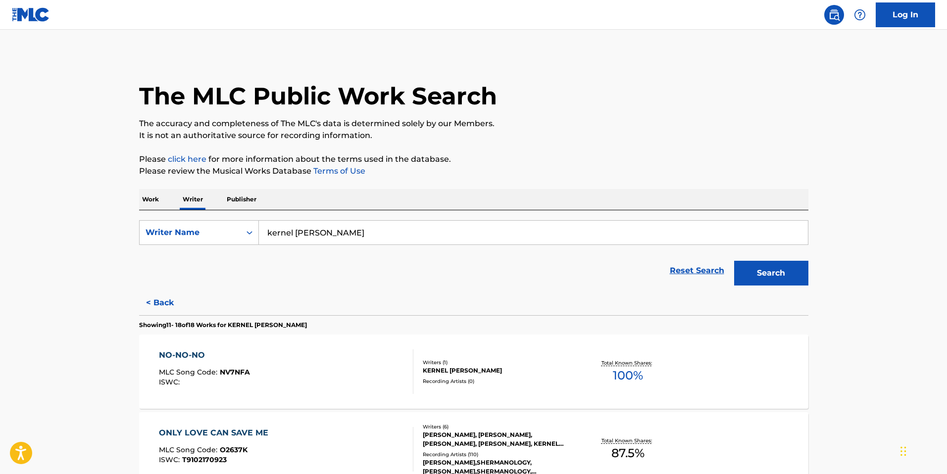
click at [335, 238] on input "kernel [PERSON_NAME]" at bounding box center [533, 233] width 549 height 24
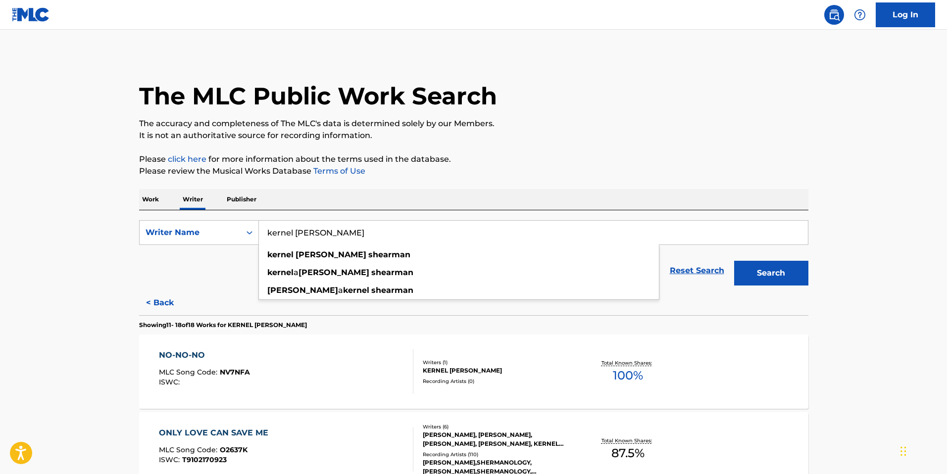
click at [335, 238] on input "kernel [PERSON_NAME]" at bounding box center [533, 233] width 549 height 24
click at [734, 261] on button "Search" at bounding box center [771, 273] width 74 height 25
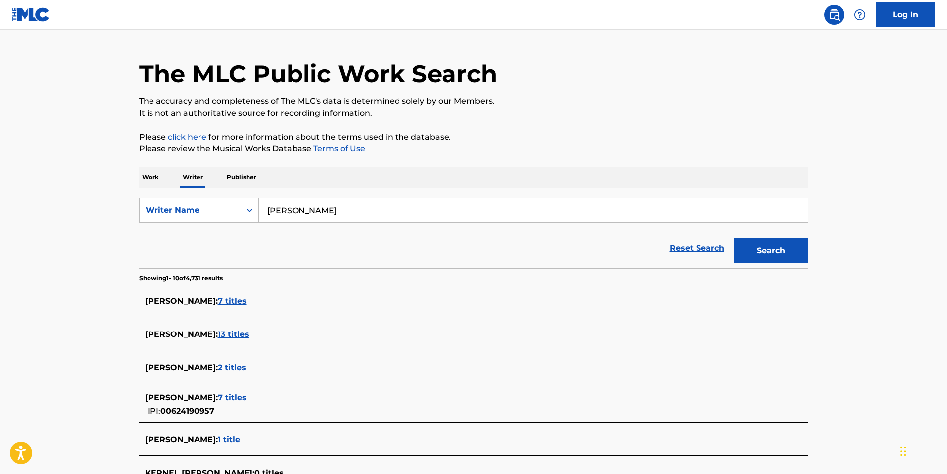
scroll to position [32, 0]
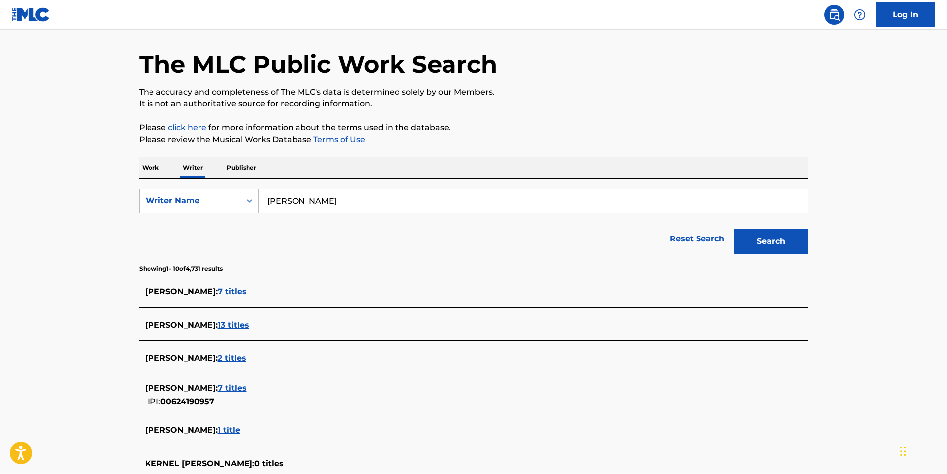
click at [237, 326] on span "13 titles" at bounding box center [233, 324] width 31 height 9
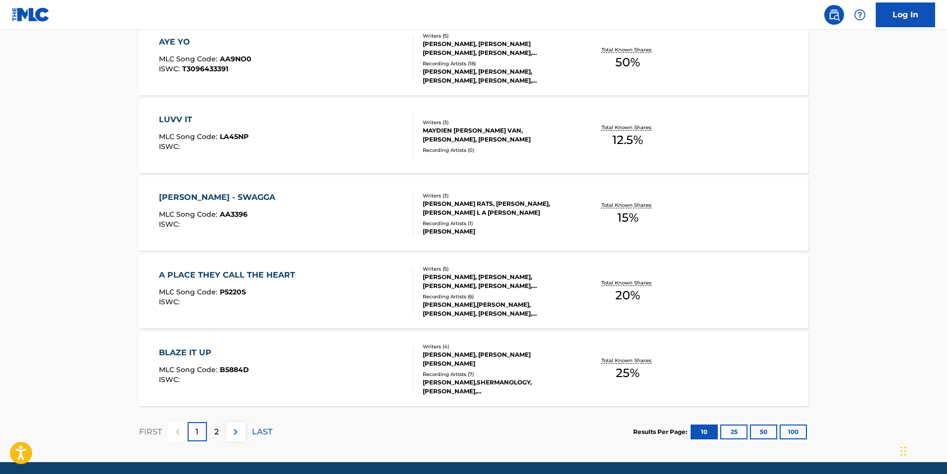
scroll to position [705, 0]
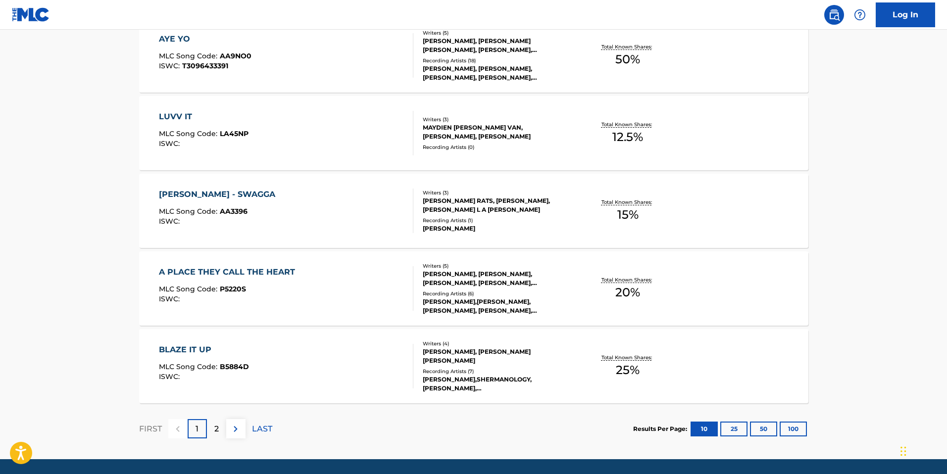
click at [217, 432] on p "2" at bounding box center [216, 429] width 4 height 12
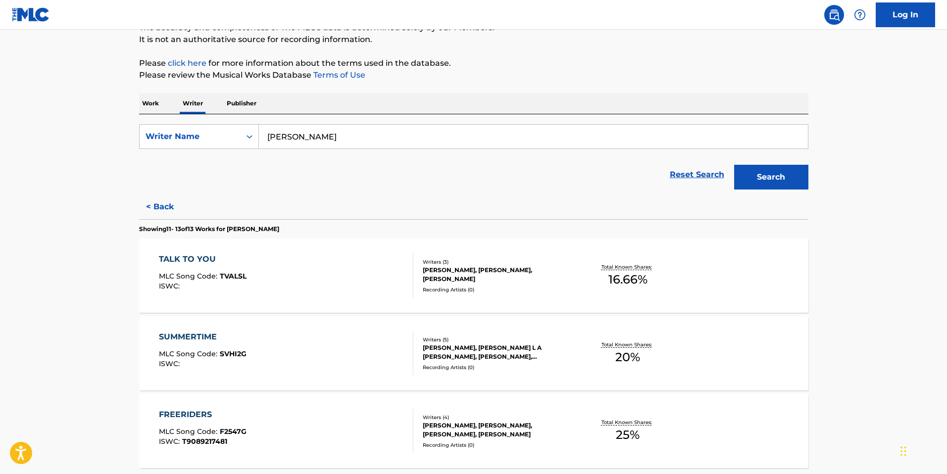
scroll to position [194, 0]
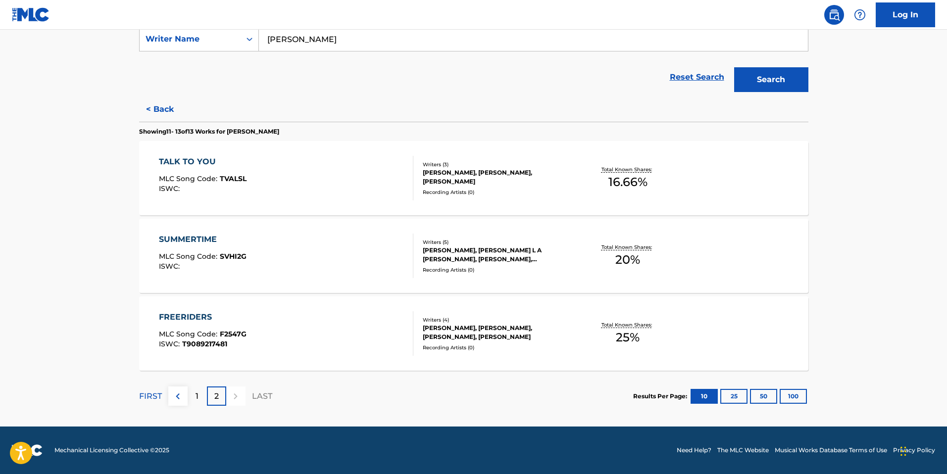
click at [201, 392] on div "1" at bounding box center [197, 396] width 19 height 19
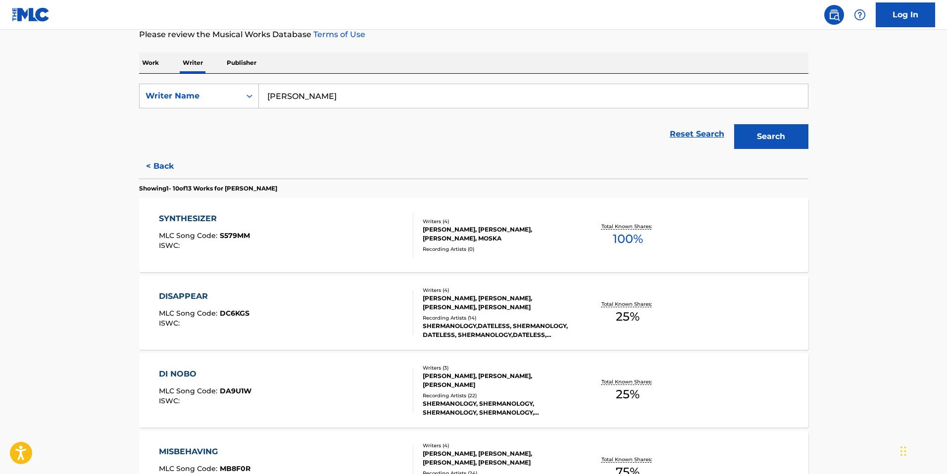
scroll to position [29, 0]
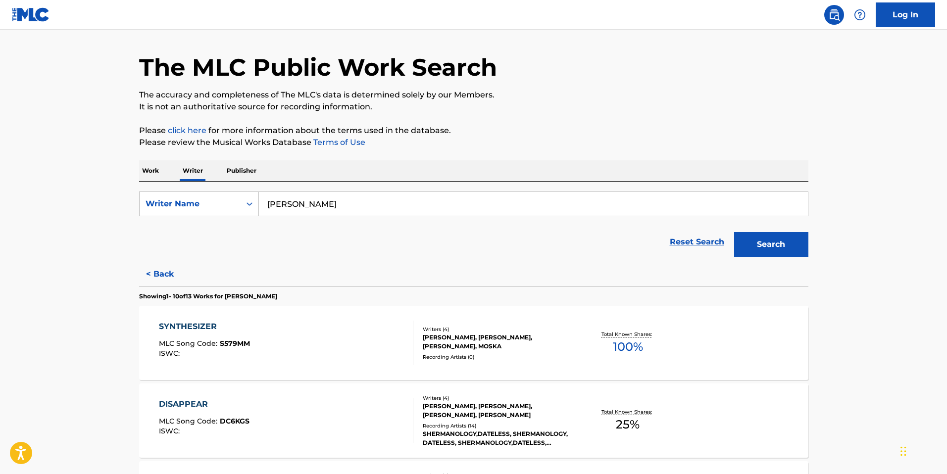
click at [319, 206] on input "[PERSON_NAME]" at bounding box center [533, 204] width 549 height 24
click at [302, 207] on input "[PERSON_NAME]" at bounding box center [533, 204] width 549 height 24
type input "[PERSON_NAME]"
click at [774, 239] on button "Search" at bounding box center [771, 244] width 74 height 25
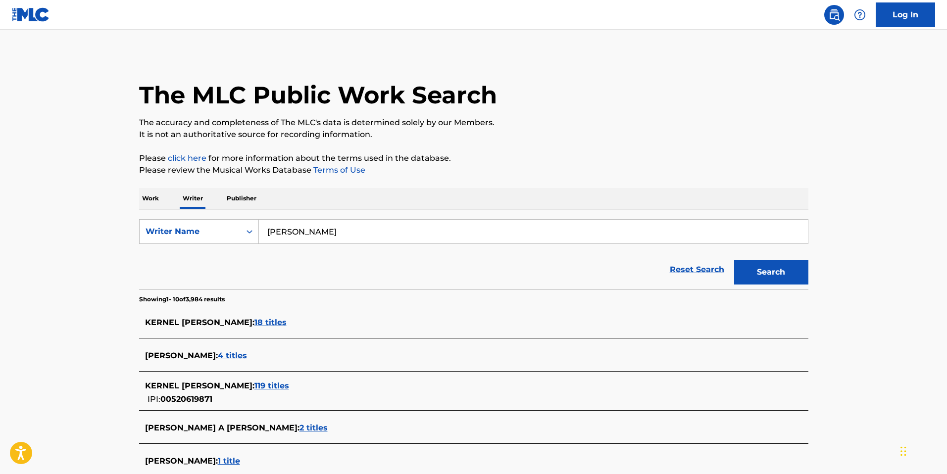
scroll to position [9, 0]
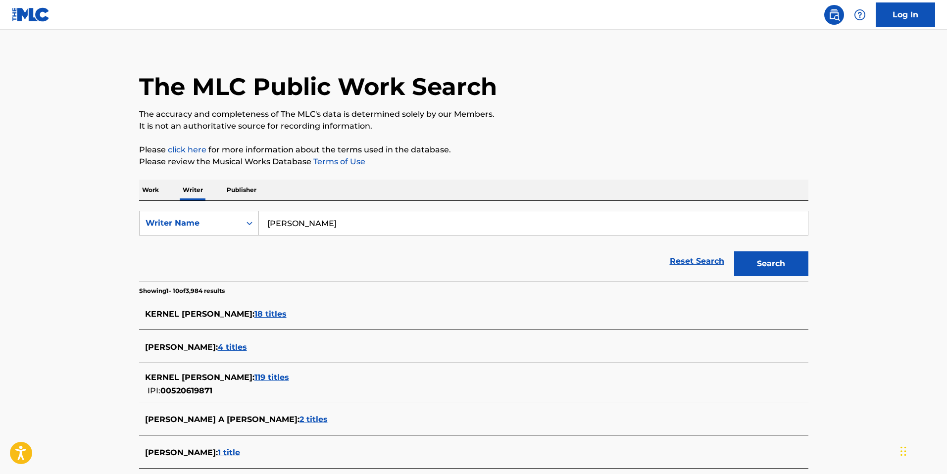
click at [278, 312] on span "18 titles" at bounding box center [270, 313] width 32 height 9
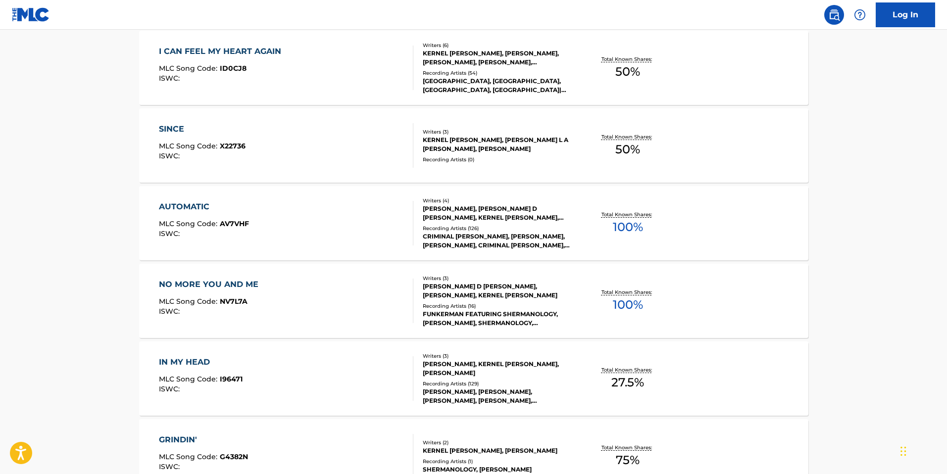
scroll to position [737, 0]
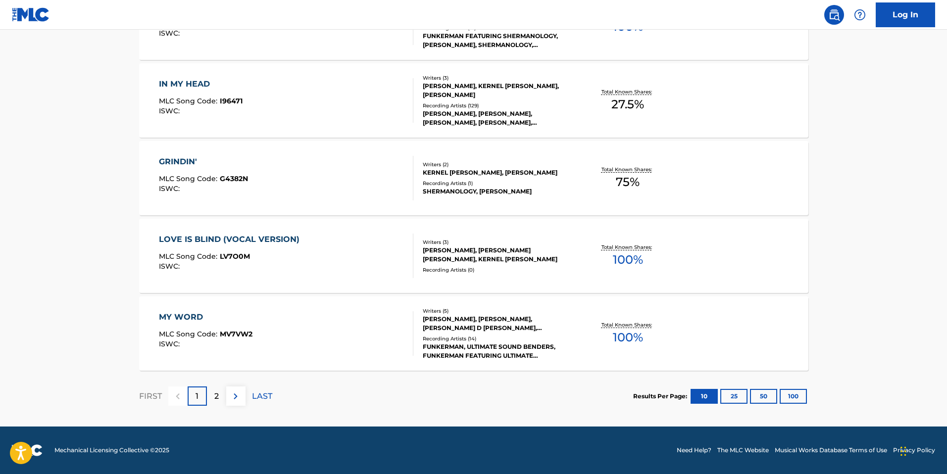
click at [221, 392] on div "2" at bounding box center [216, 396] width 19 height 19
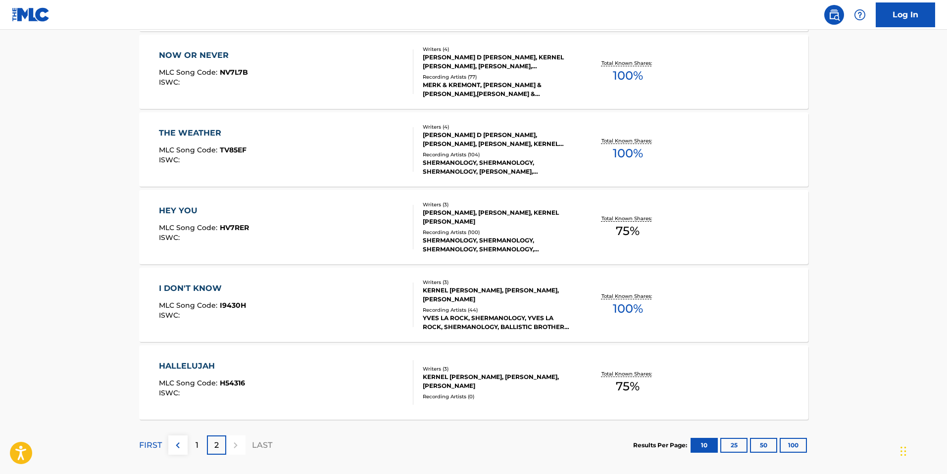
scroll to position [582, 0]
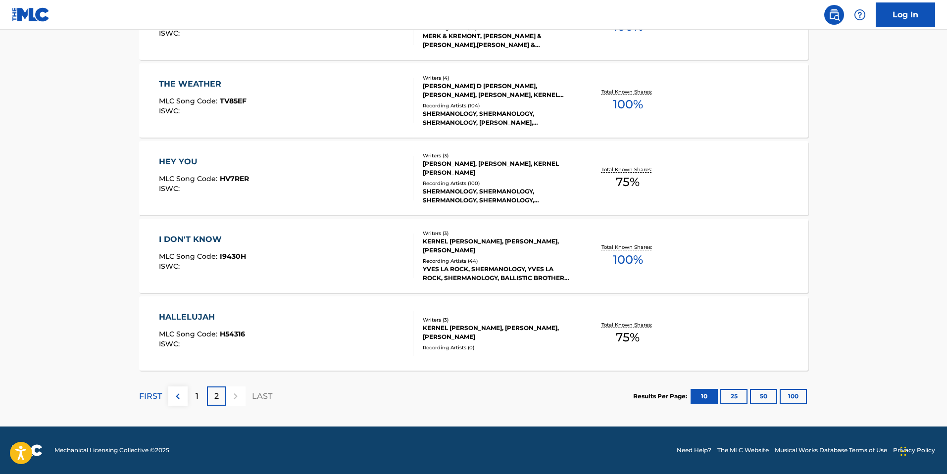
click at [173, 404] on button at bounding box center [177, 396] width 19 height 19
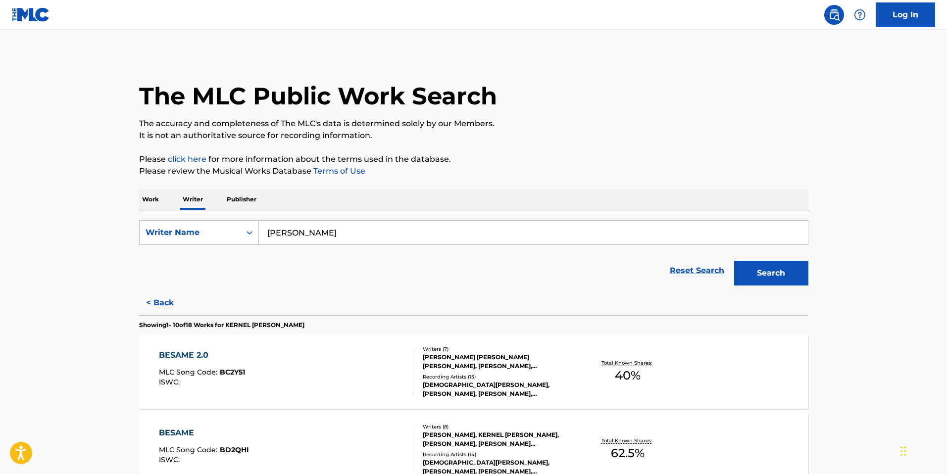
click at [161, 201] on p "Work" at bounding box center [150, 199] width 23 height 21
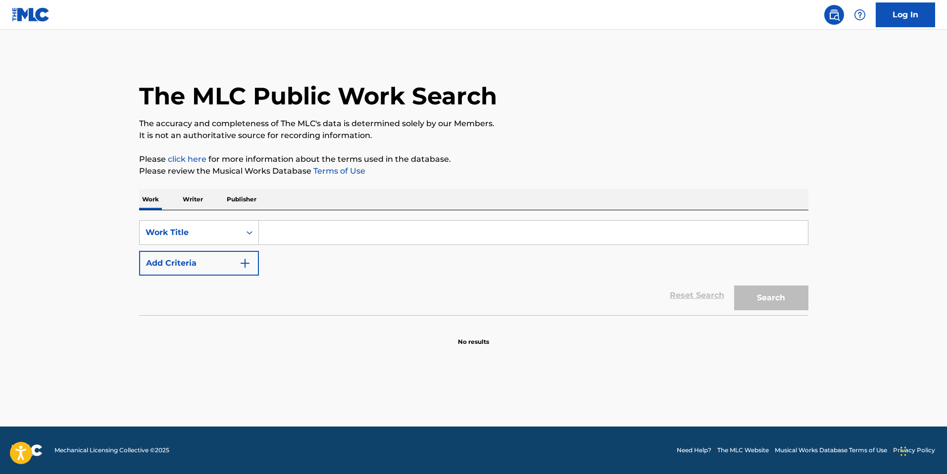
click at [302, 233] on input "Search Form" at bounding box center [533, 233] width 549 height 24
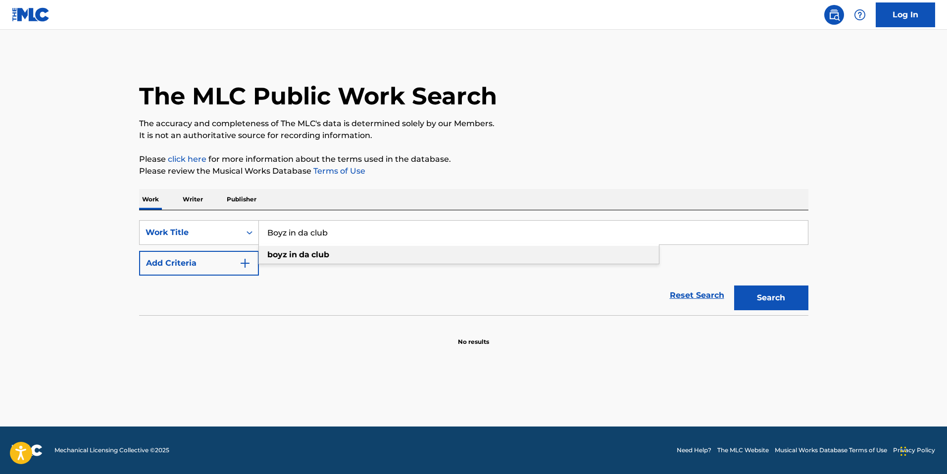
click at [303, 263] on div "boyz in da club" at bounding box center [459, 255] width 400 height 18
type input "boyz in da club"
click at [734, 286] on button "Search" at bounding box center [771, 298] width 74 height 25
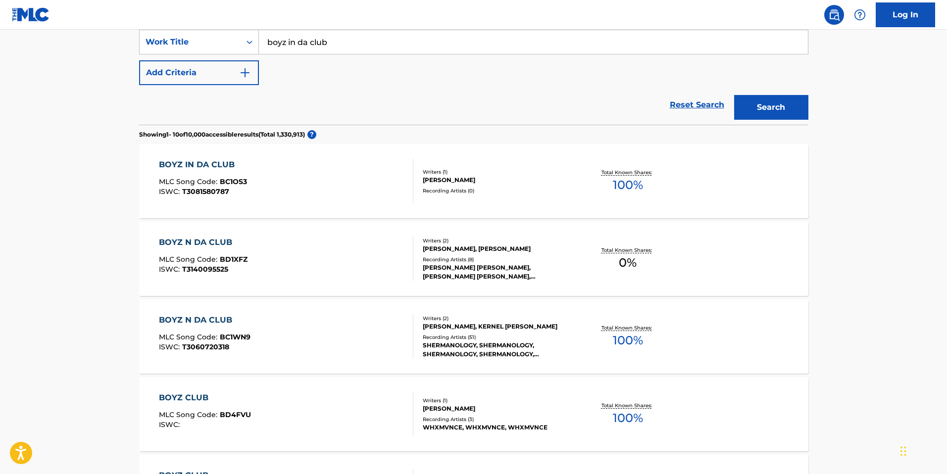
scroll to position [191, 0]
click at [224, 320] on div "BOYZ N DA CLUB" at bounding box center [205, 320] width 92 height 12
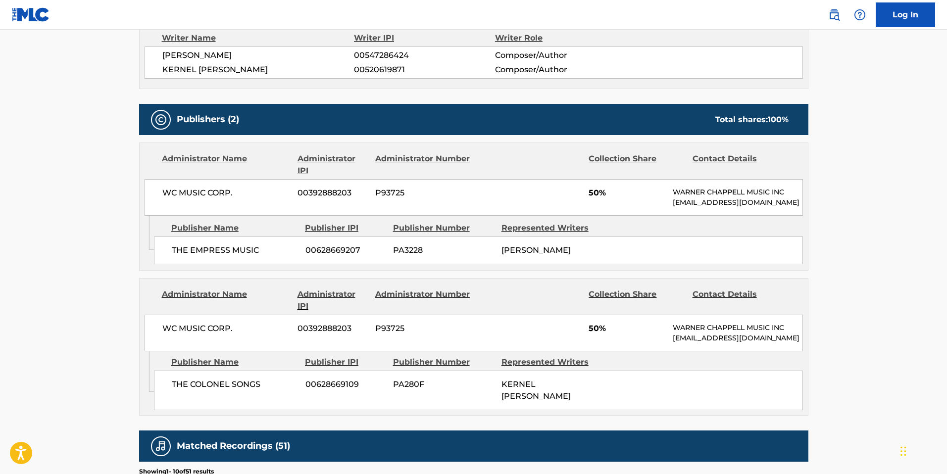
scroll to position [371, 0]
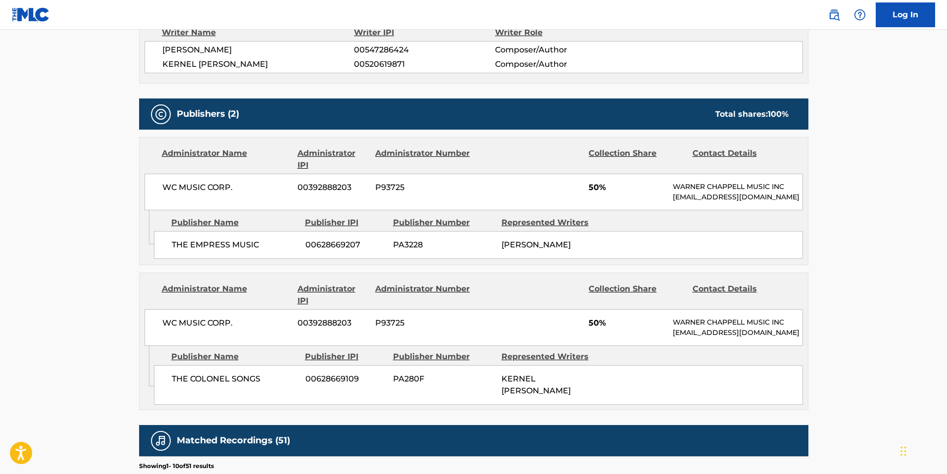
click at [271, 326] on span "WC MUSIC CORP." at bounding box center [226, 323] width 128 height 12
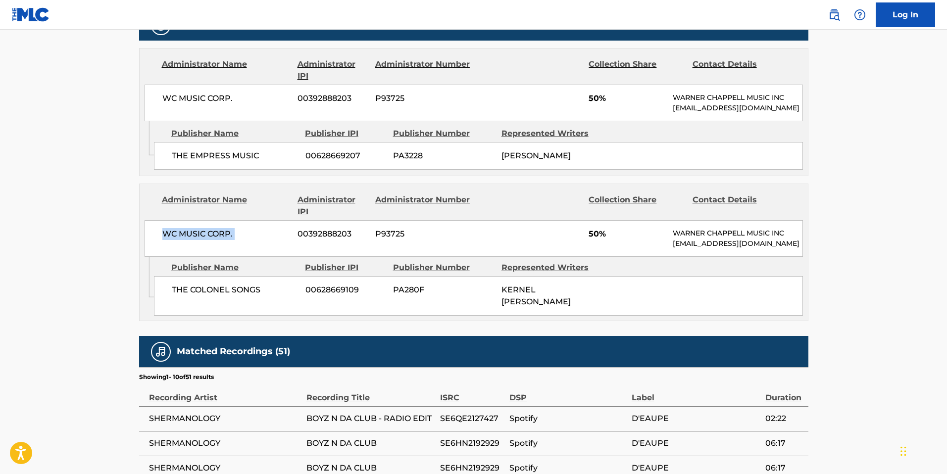
scroll to position [471, 0]
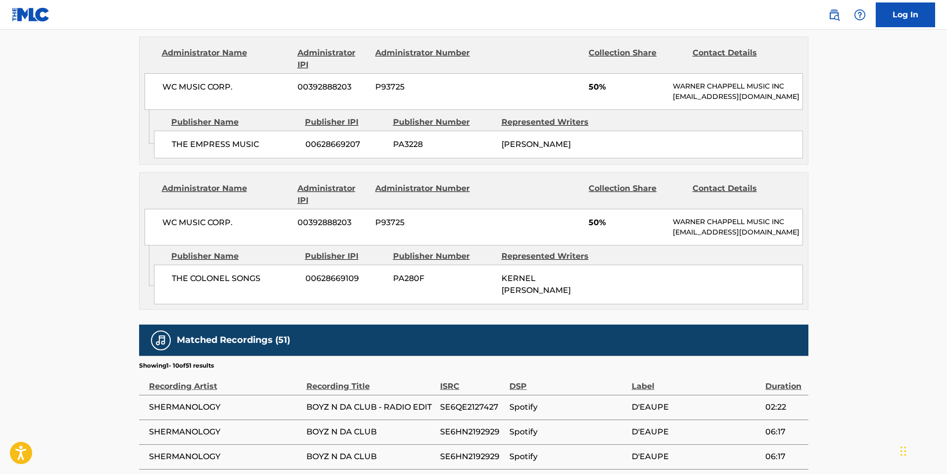
click at [480, 310] on div "Work Detail Member Work Identifier -- MLC Song Code BC1WN9 ISWC T3060720318 Dur…" at bounding box center [473, 191] width 669 height 973
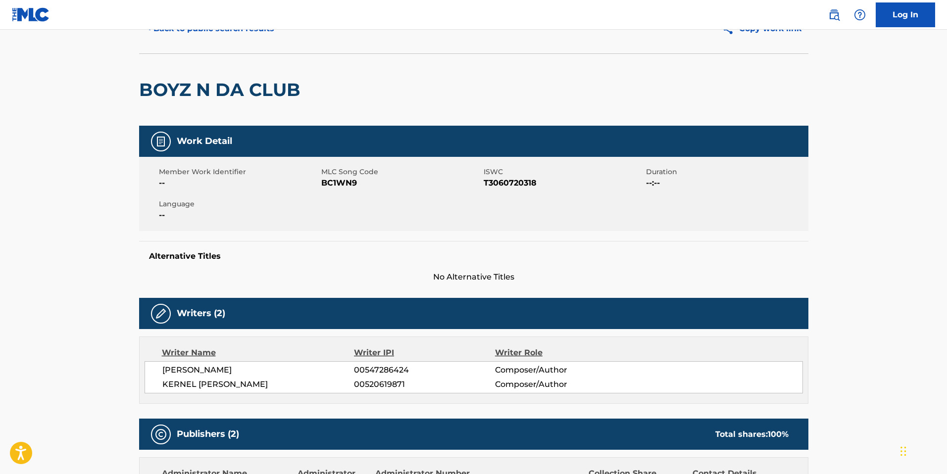
scroll to position [0, 0]
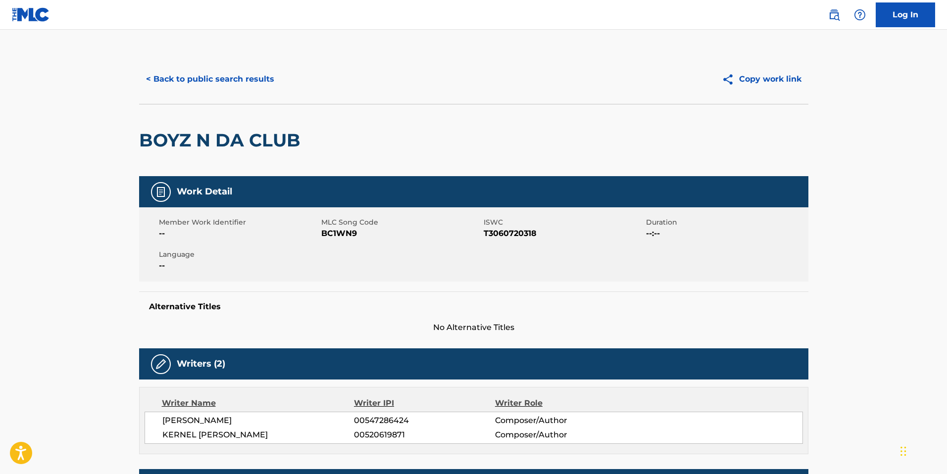
click at [212, 85] on button "< Back to public search results" at bounding box center [210, 79] width 142 height 25
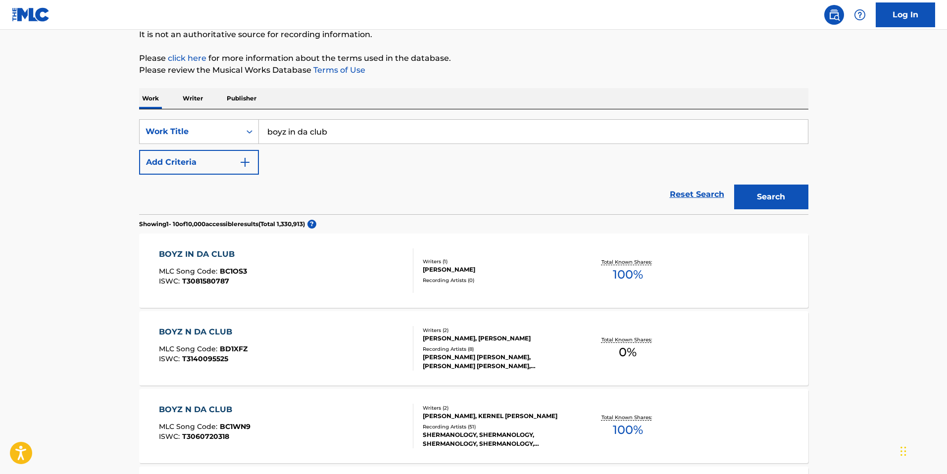
scroll to position [74, 0]
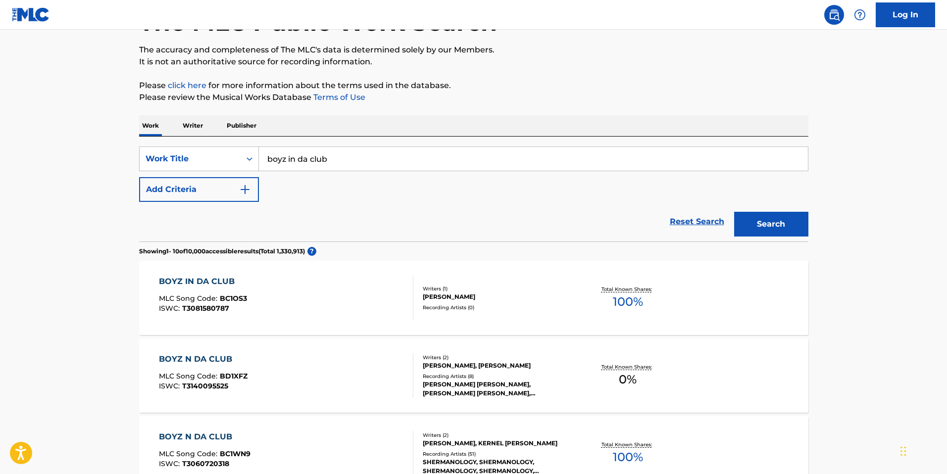
click at [322, 159] on input "boyz in da club" at bounding box center [533, 159] width 549 height 24
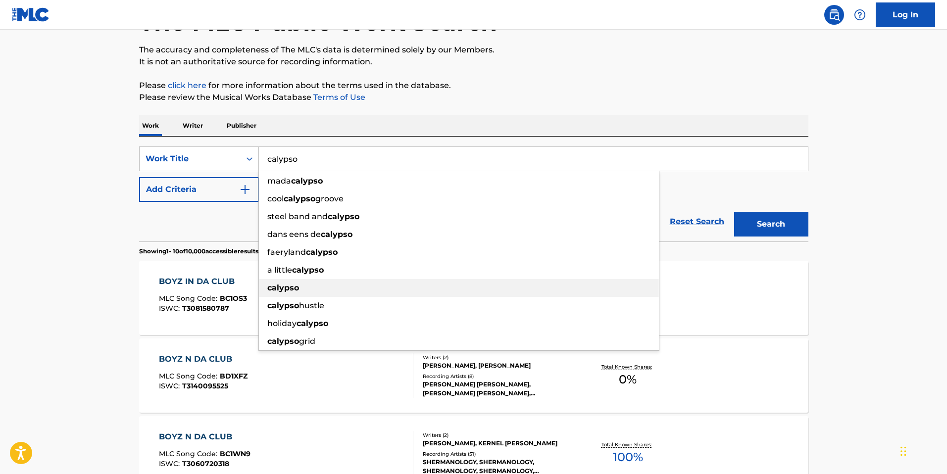
type input "calypso"
click at [298, 287] on div "calypso" at bounding box center [459, 288] width 400 height 18
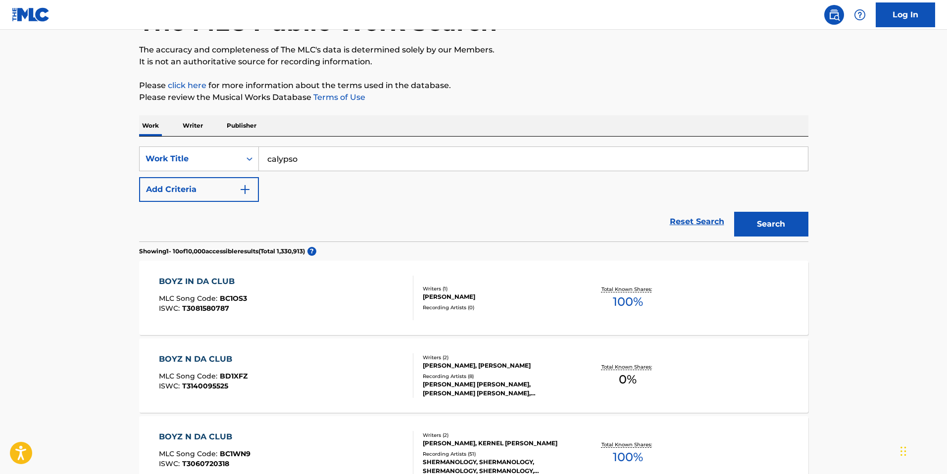
click at [734, 212] on button "Search" at bounding box center [771, 224] width 74 height 25
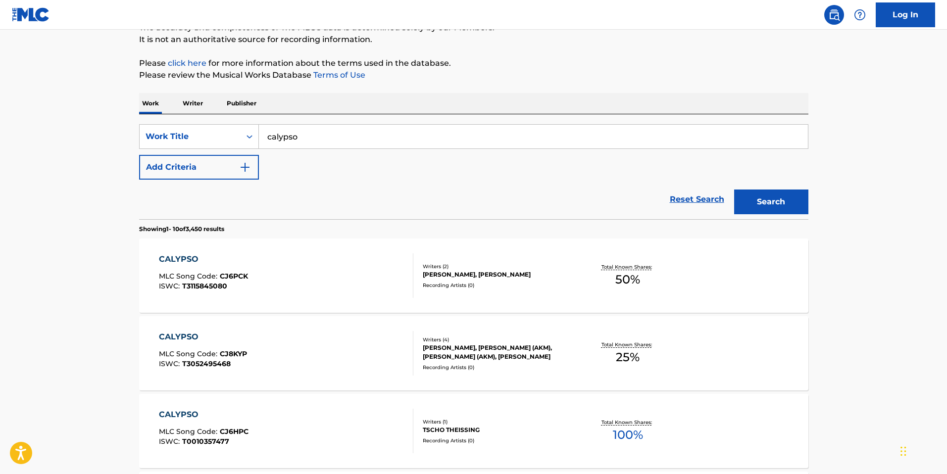
scroll to position [0, 0]
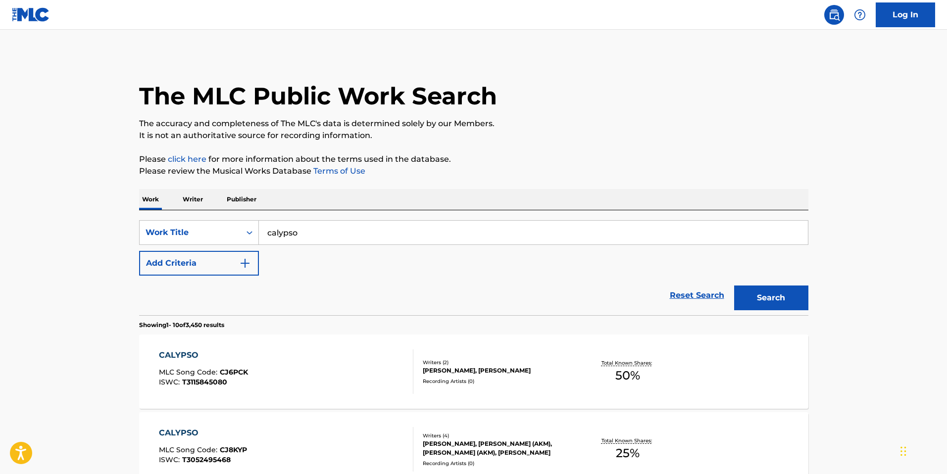
click at [377, 290] on div "Reset Search Search" at bounding box center [473, 296] width 669 height 40
click at [187, 195] on p "Writer" at bounding box center [193, 199] width 26 height 21
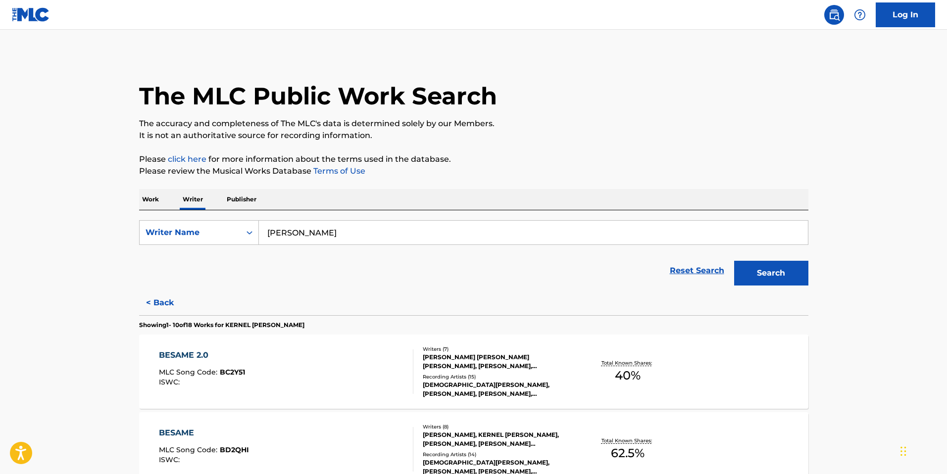
click at [239, 197] on p "Publisher" at bounding box center [242, 199] width 36 height 21
